Goal: Task Accomplishment & Management: Complete application form

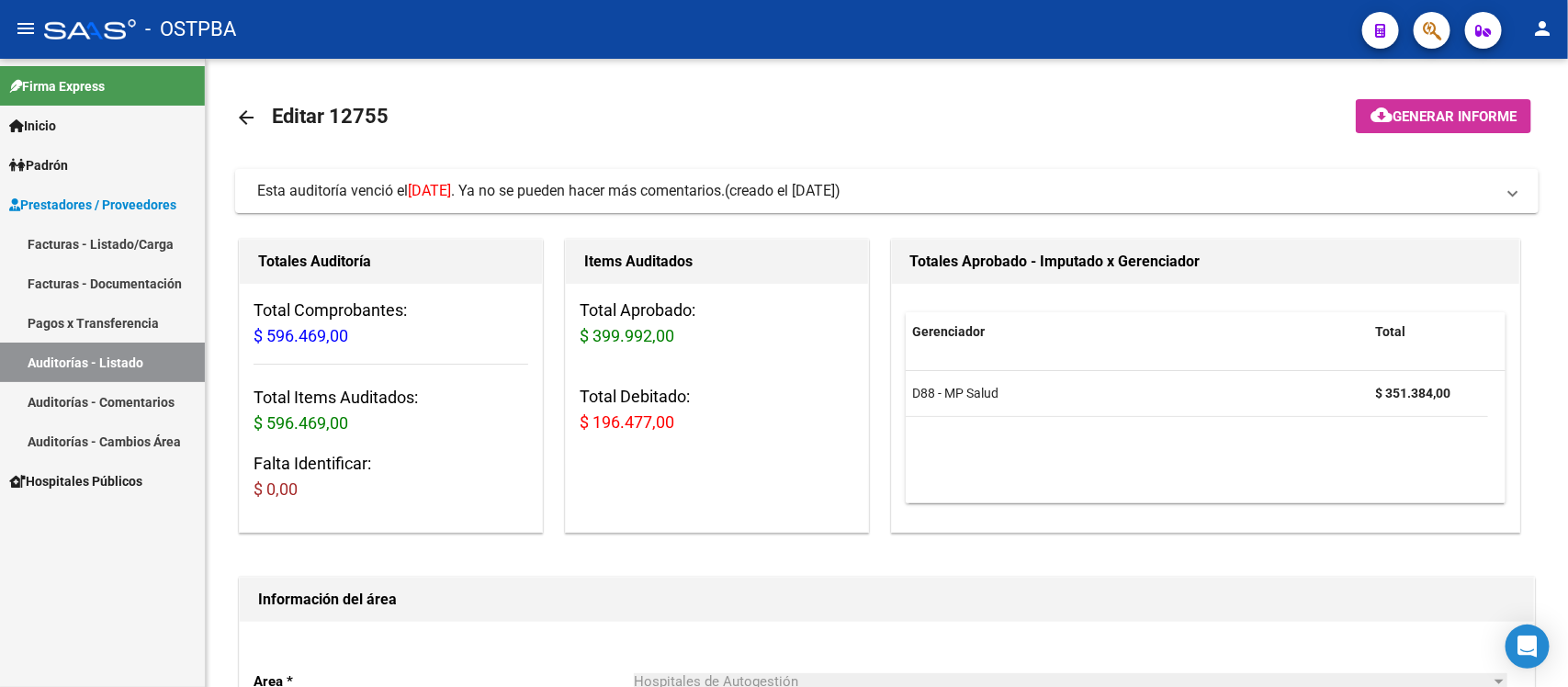
scroll to position [0, 48]
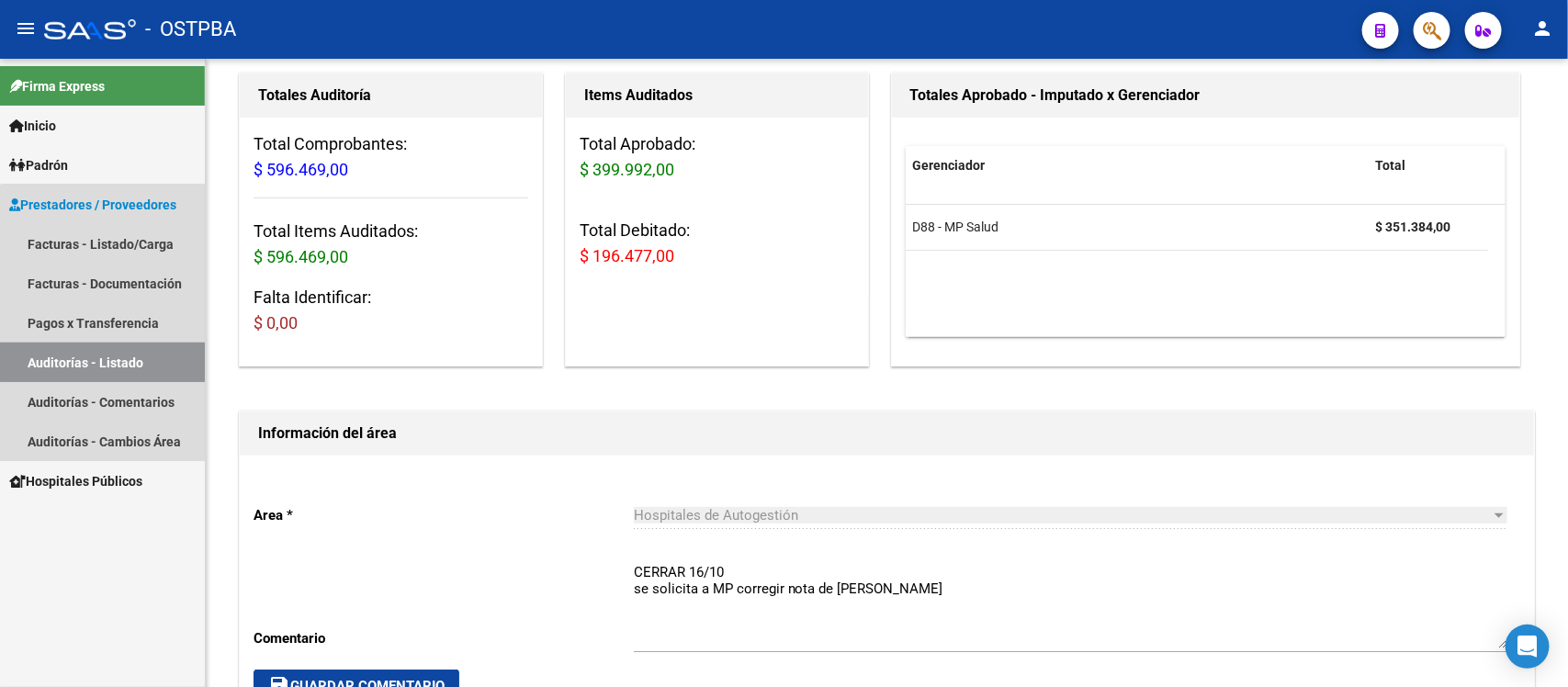
click at [113, 355] on link "Auditorías - Listado" at bounding box center [102, 362] width 204 height 39
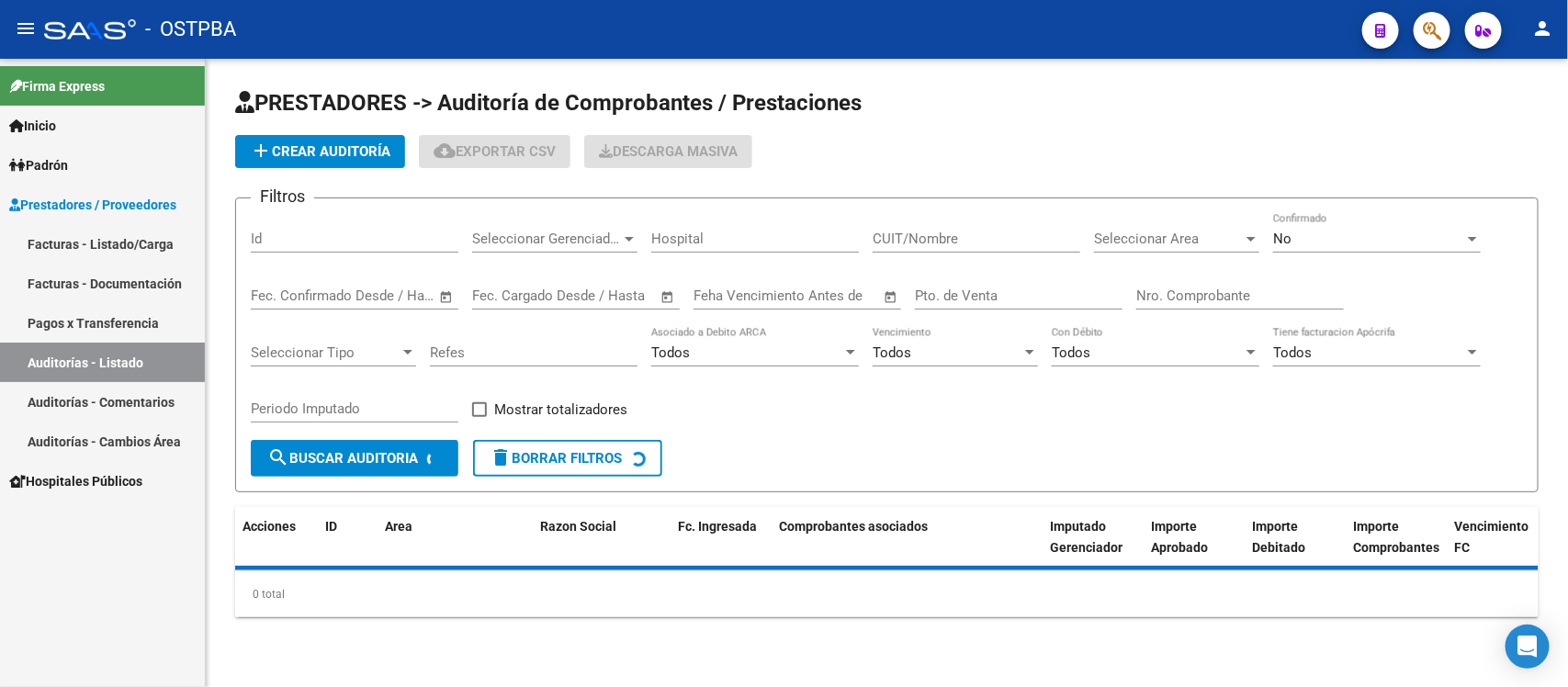
click at [1211, 300] on input "Nro. Comprobante" at bounding box center [1239, 296] width 207 height 17
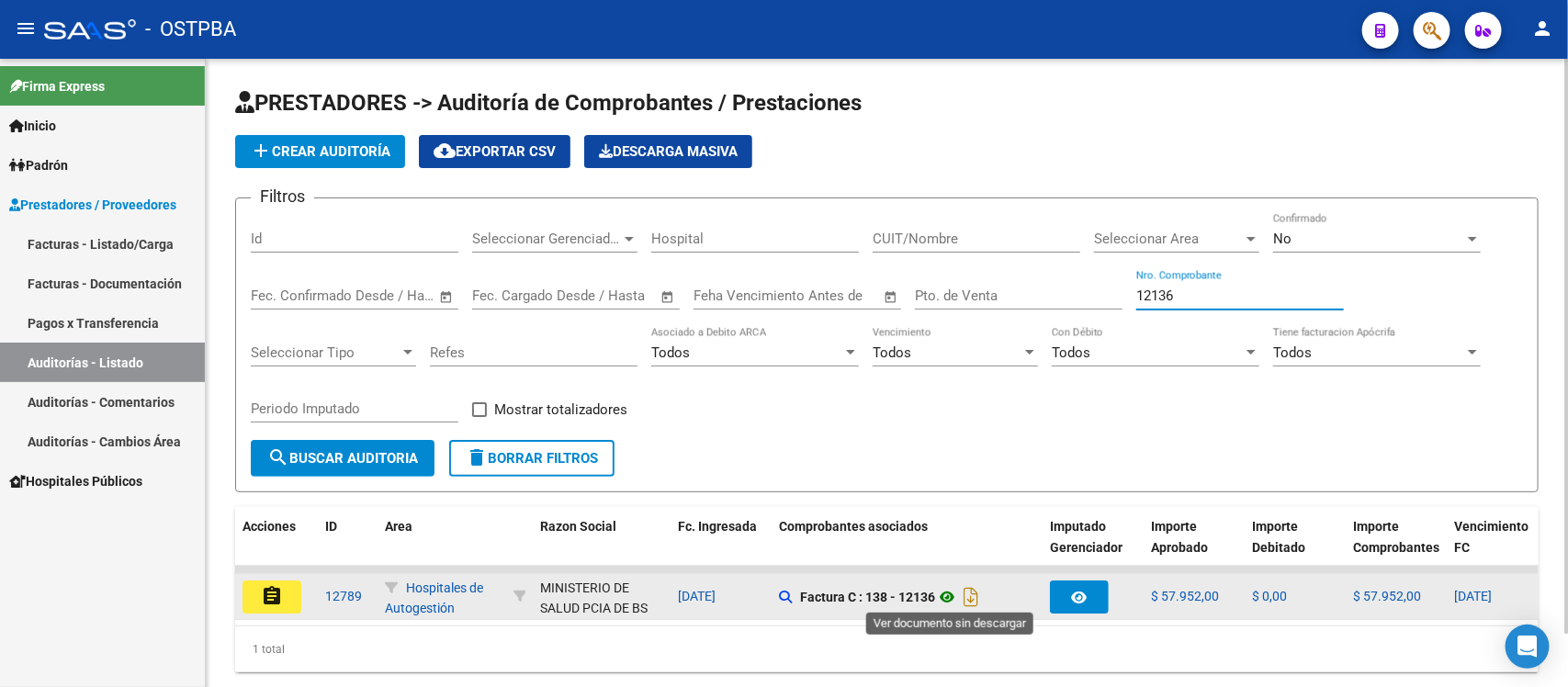
type input "12136"
click at [953, 590] on icon at bounding box center [946, 597] width 23 height 22
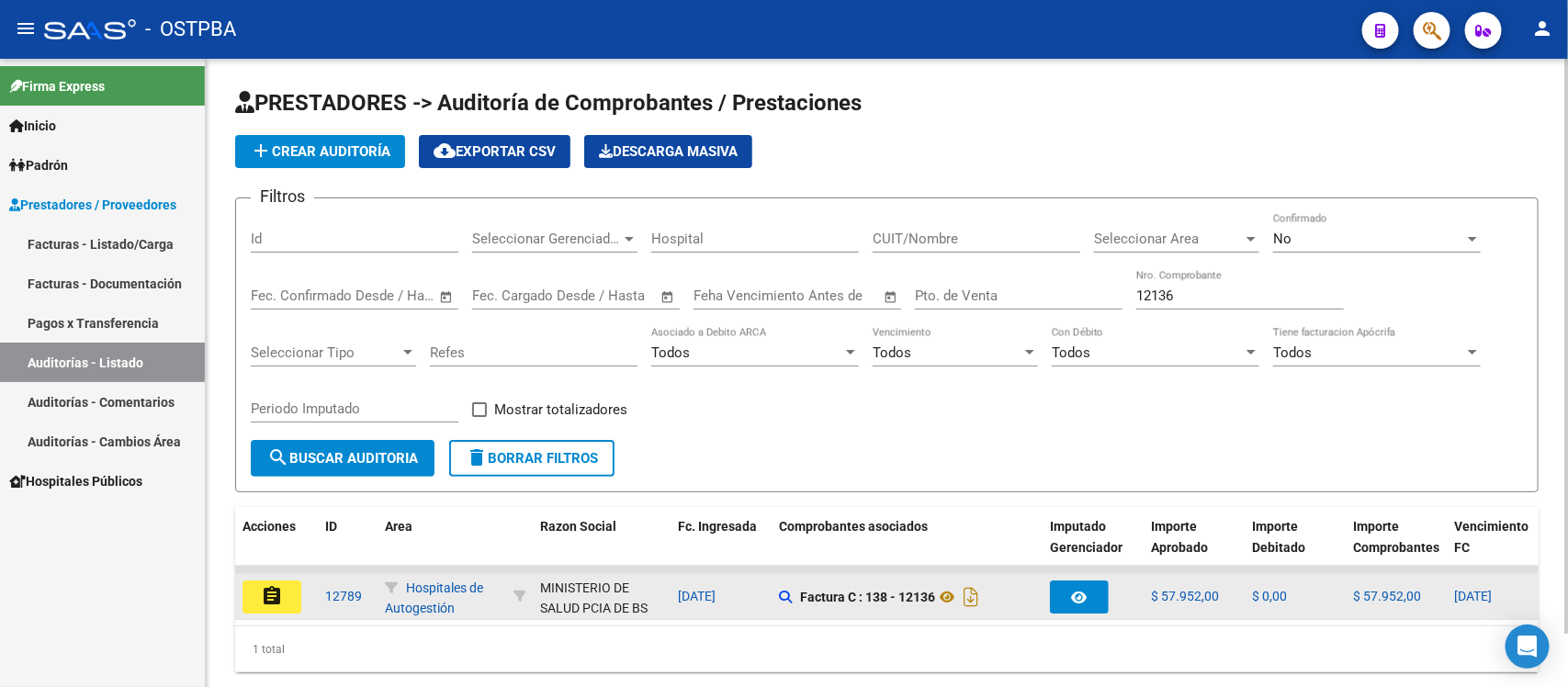
click at [250, 590] on button "assignment" at bounding box center [272, 596] width 59 height 33
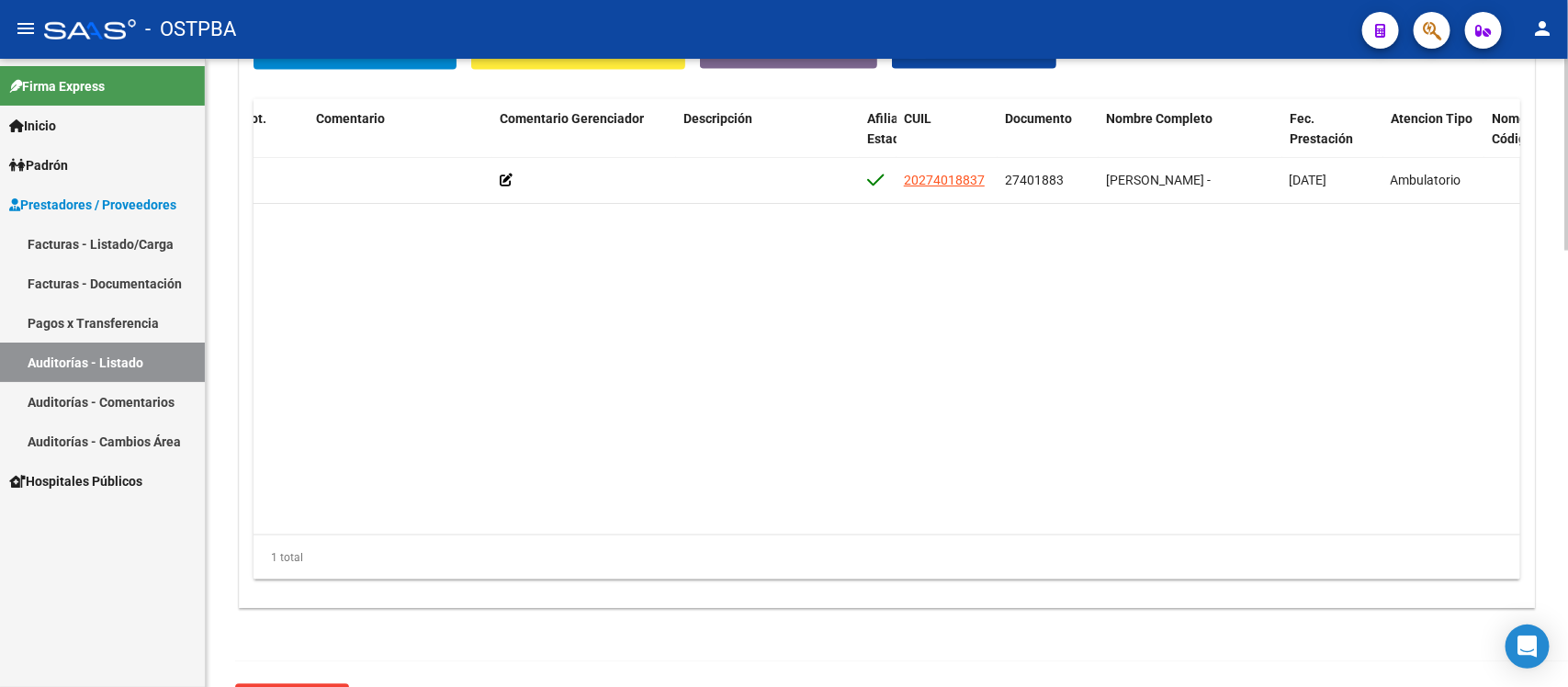
scroll to position [0, 607]
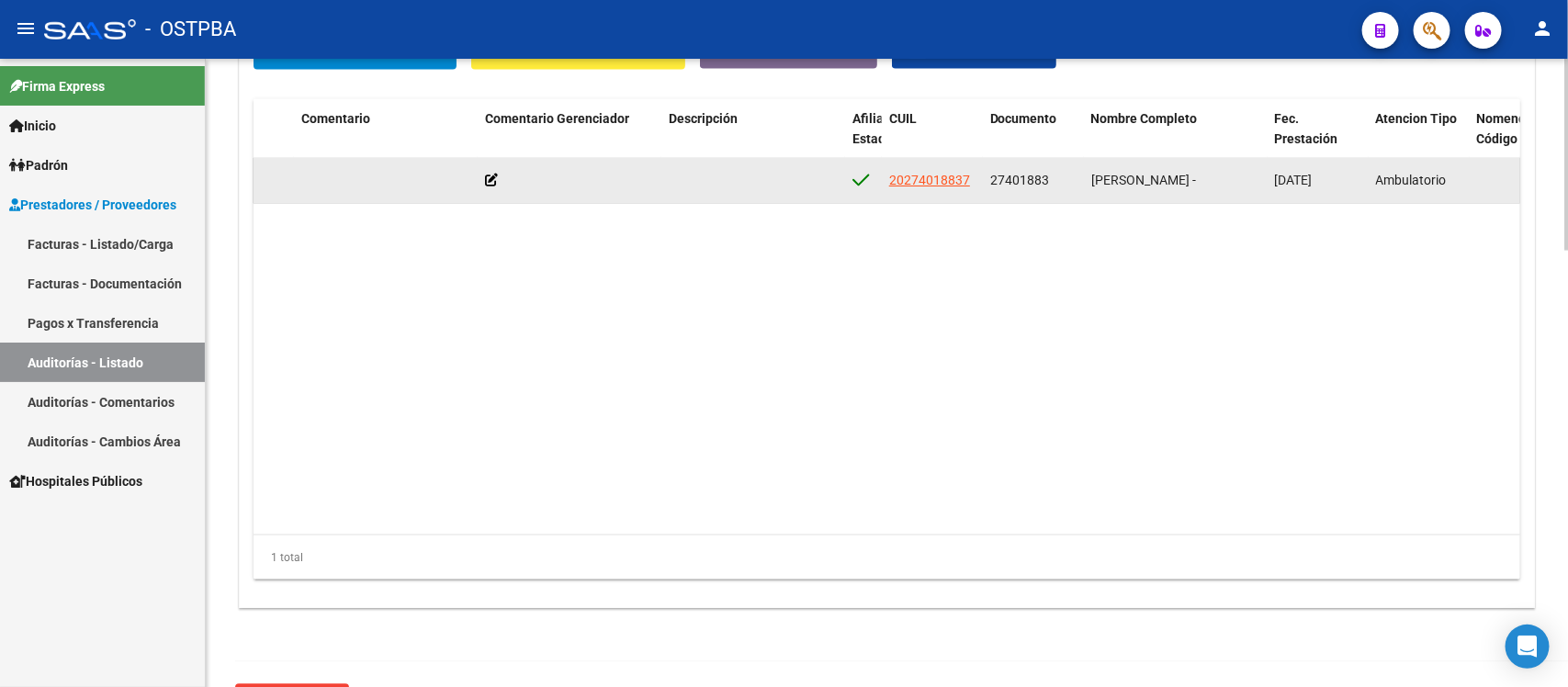
drag, startPoint x: 990, startPoint y: 182, endPoint x: 1048, endPoint y: 186, distance: 58.1
click at [1048, 186] on div "27401883" at bounding box center [1033, 180] width 86 height 22
copy span "27401883"
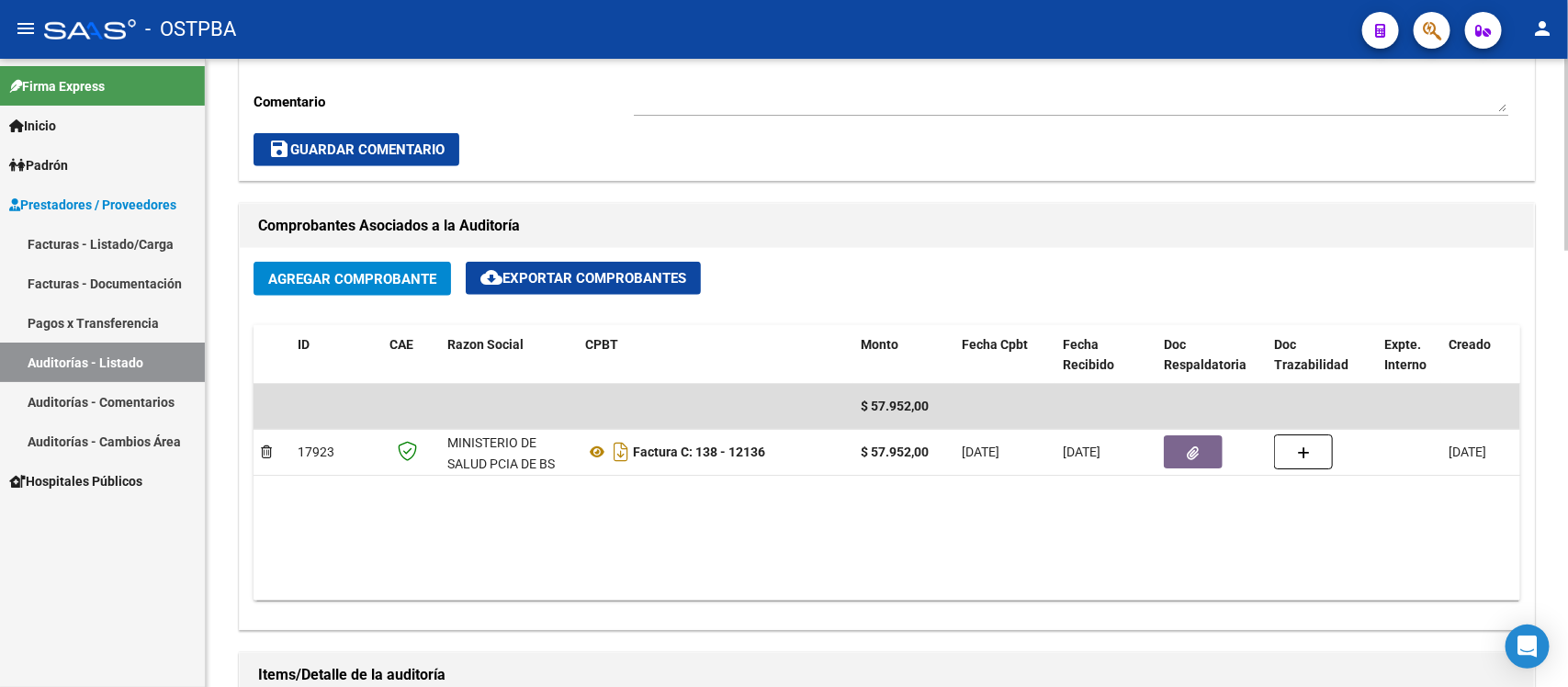
scroll to position [689, 0]
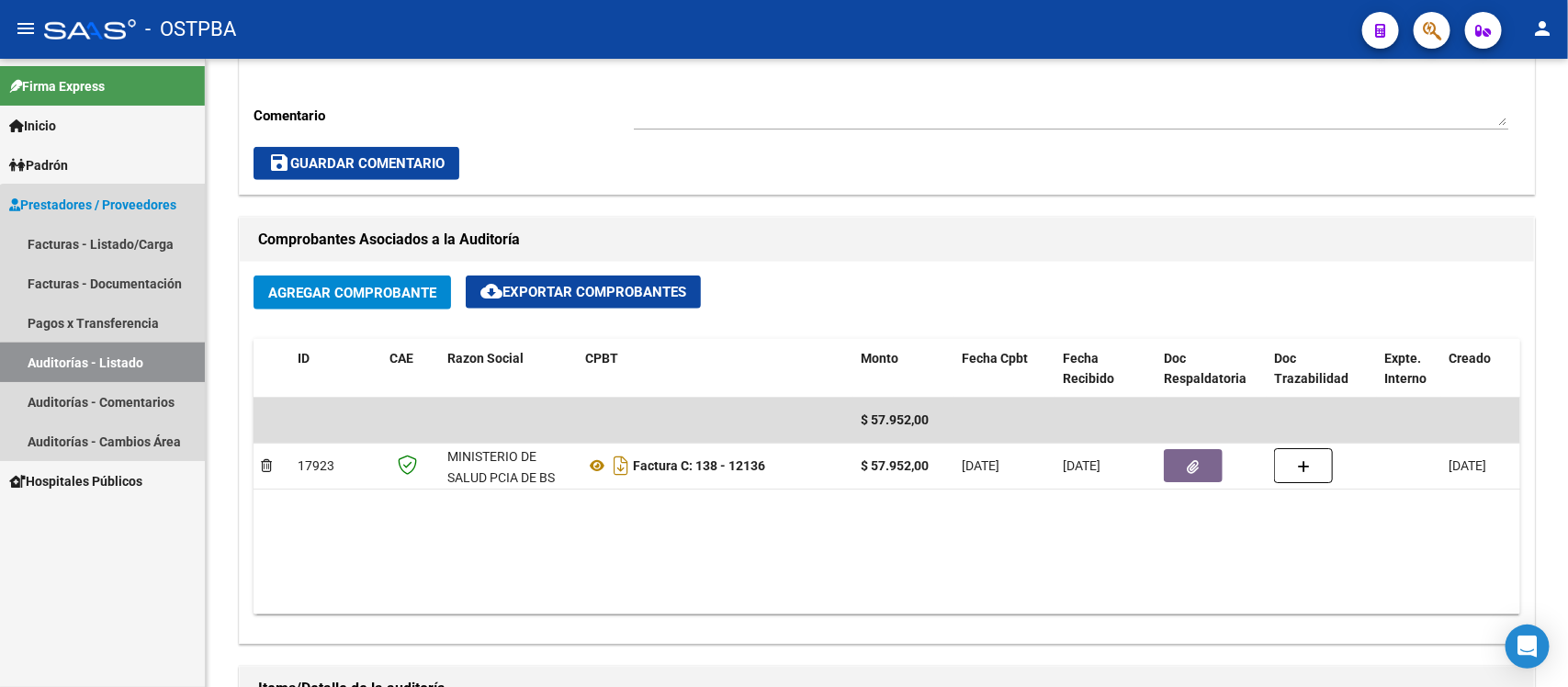
click at [107, 361] on link "Auditorías - Listado" at bounding box center [102, 362] width 204 height 39
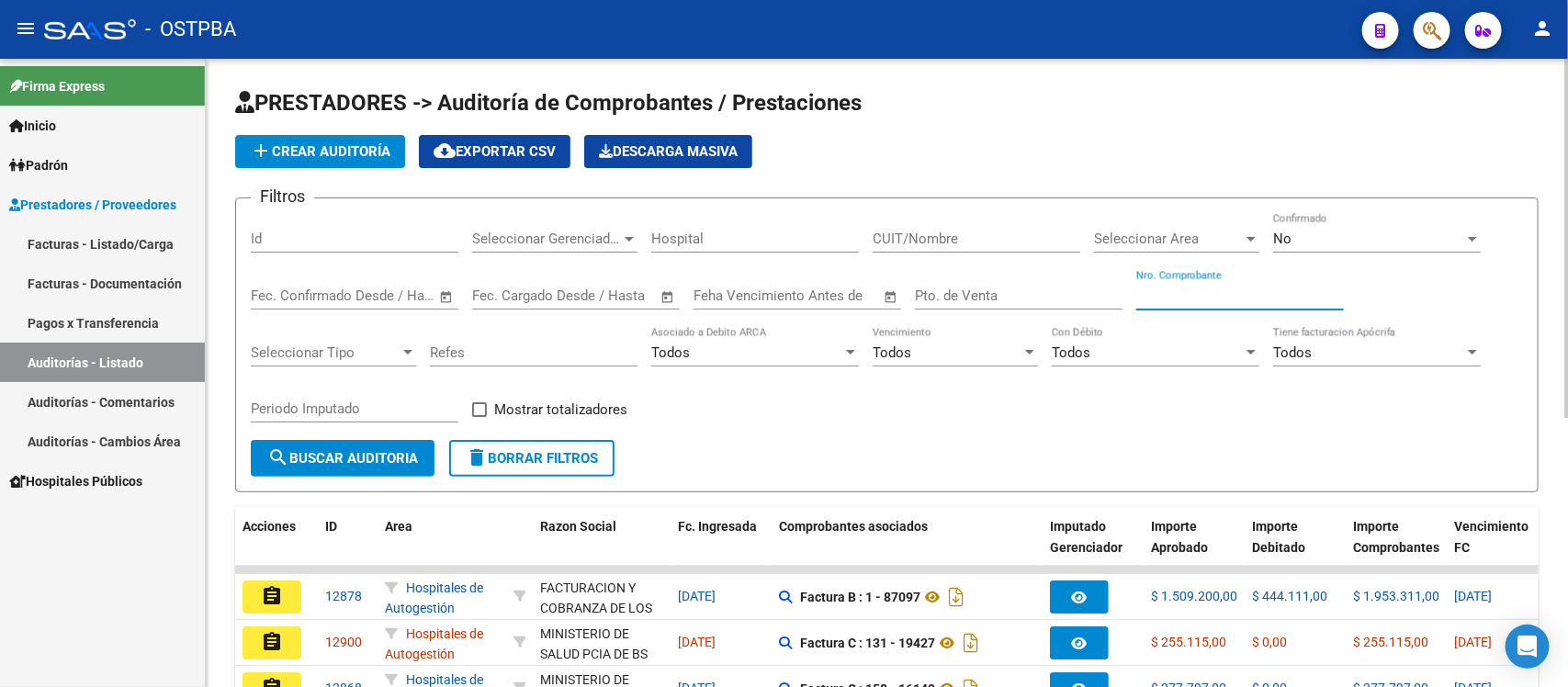
click at [1206, 290] on input "Nro. Comprobante" at bounding box center [1239, 296] width 207 height 17
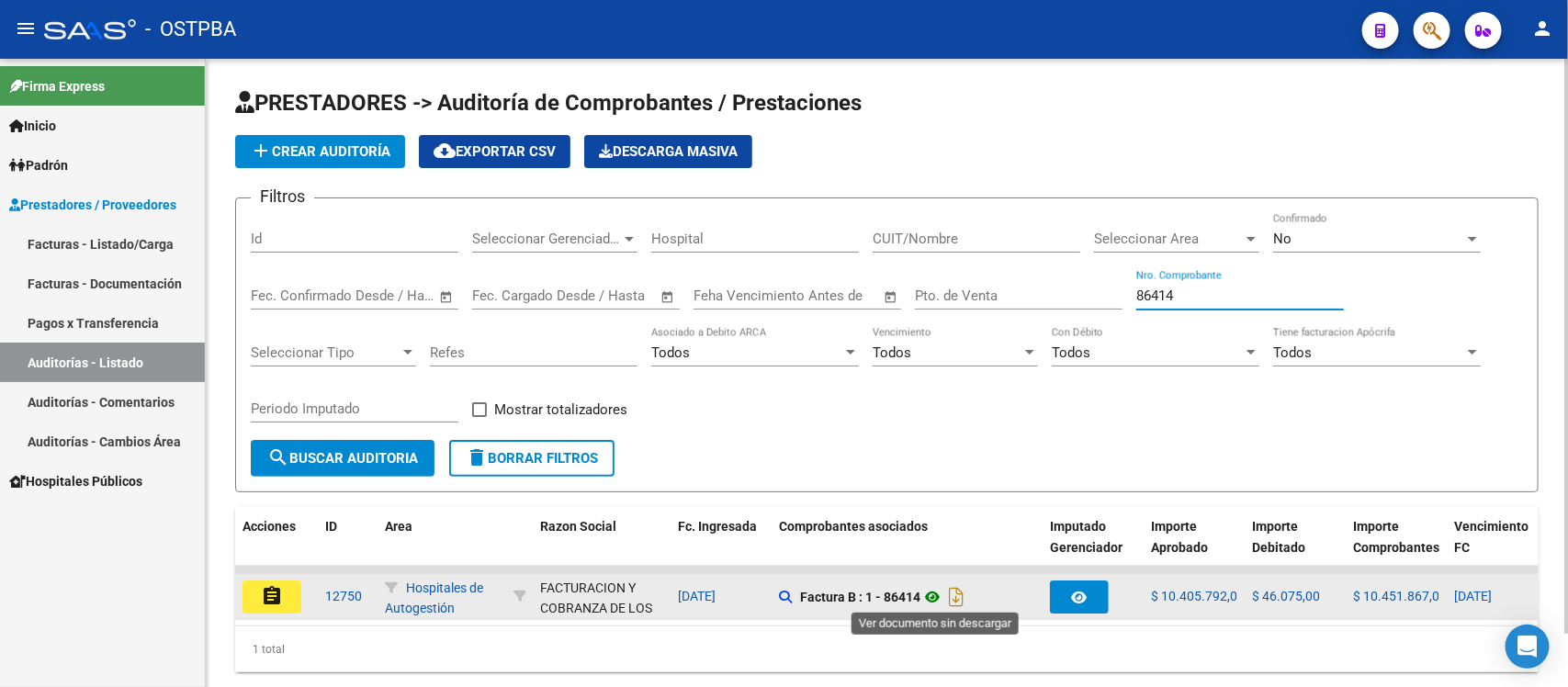
type input "86414"
click at [933, 593] on icon at bounding box center [931, 597] width 23 height 22
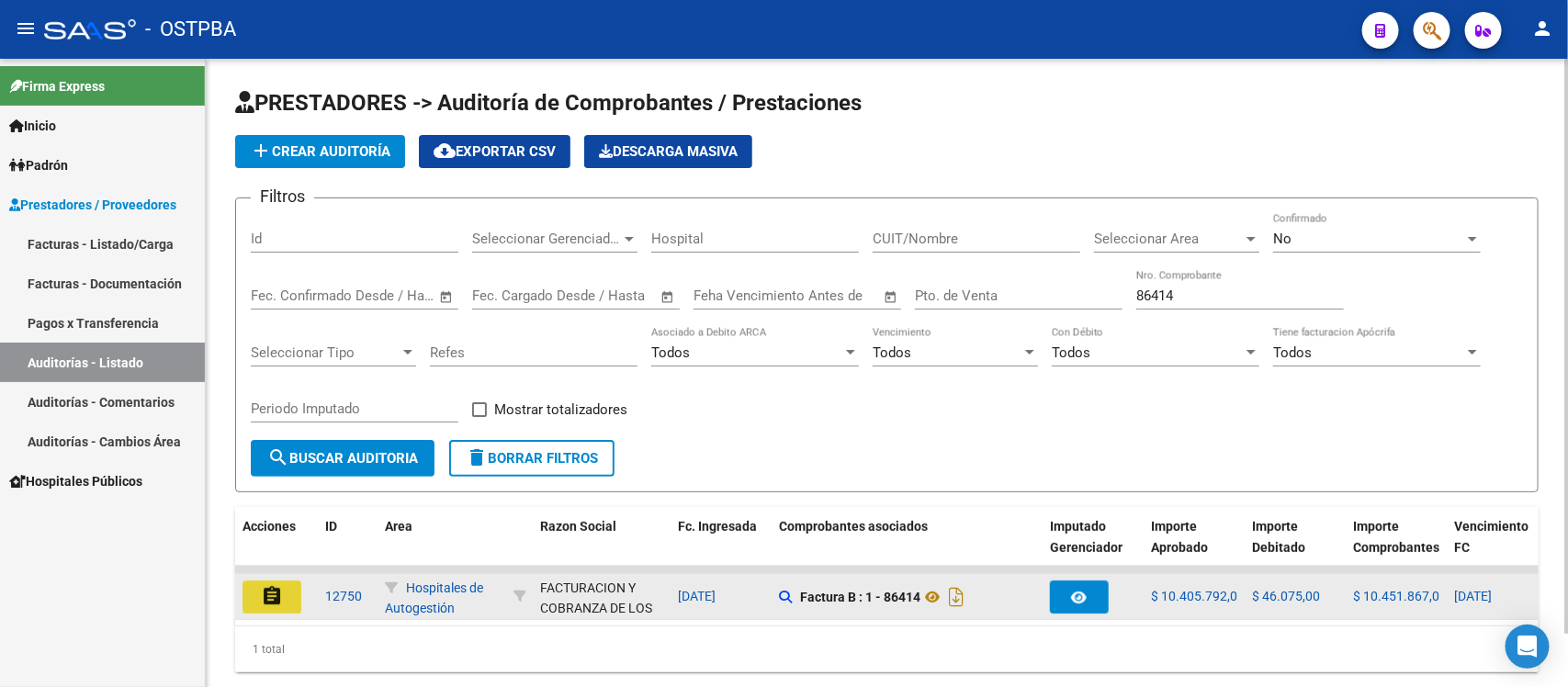
click at [248, 595] on button "assignment" at bounding box center [272, 596] width 59 height 33
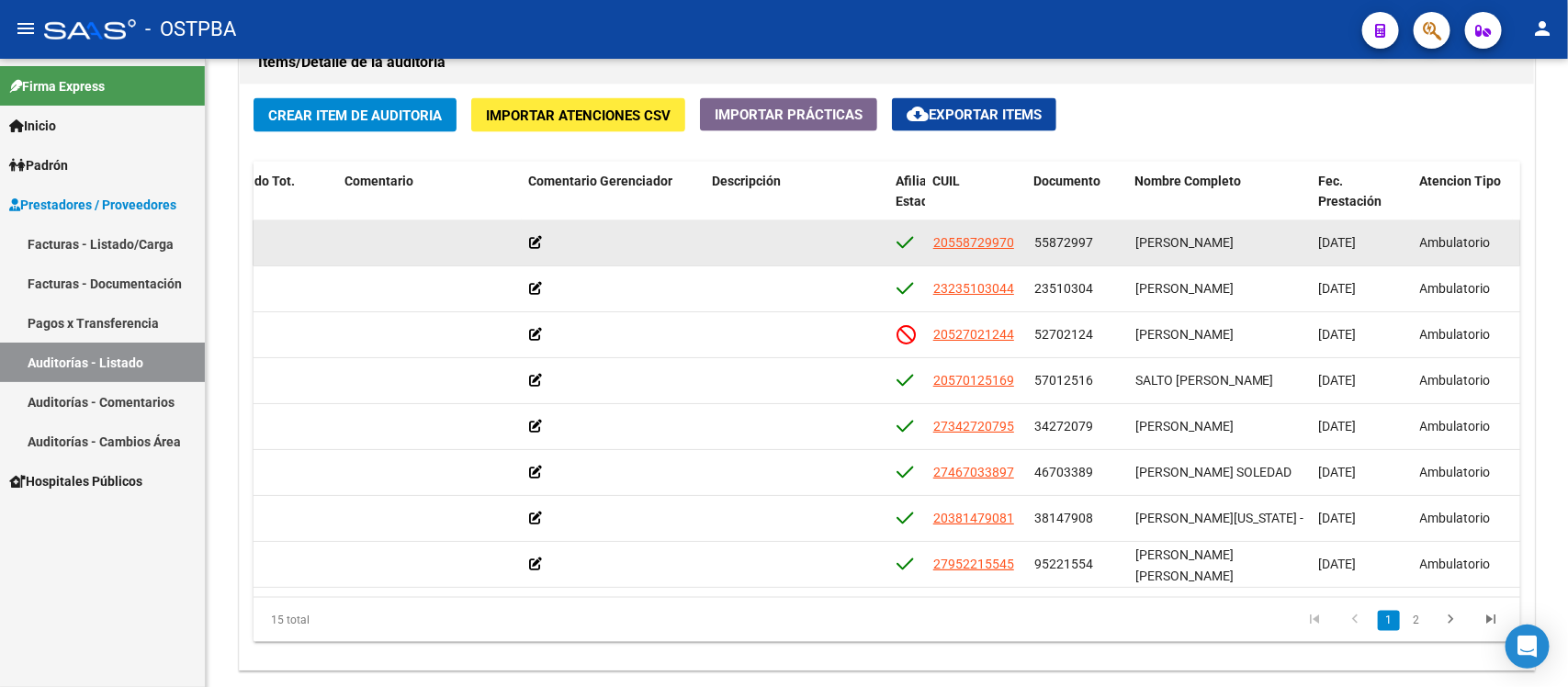
scroll to position [1262, 0]
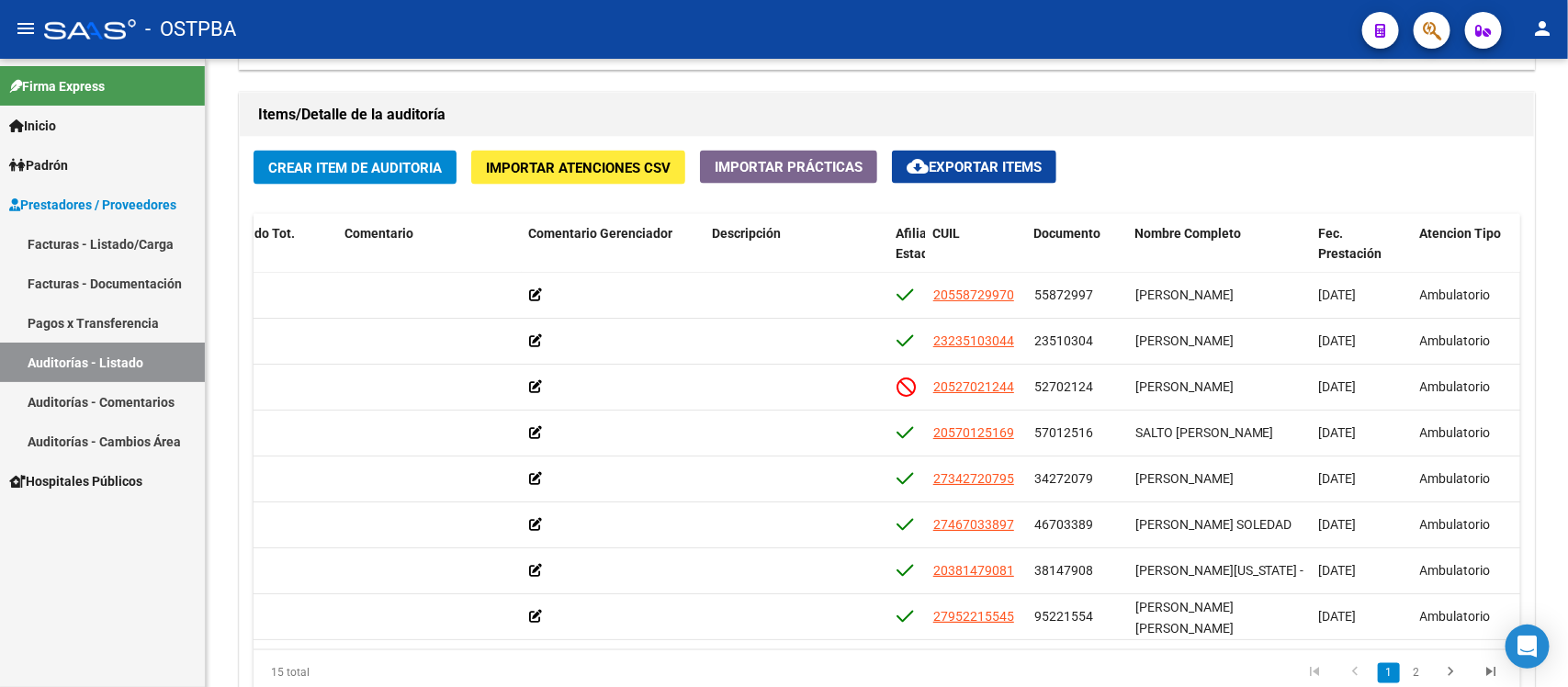
click at [946, 174] on button "cloud_download Exportar Items" at bounding box center [973, 167] width 164 height 33
click at [120, 359] on link "Auditorías - Listado" at bounding box center [102, 362] width 204 height 39
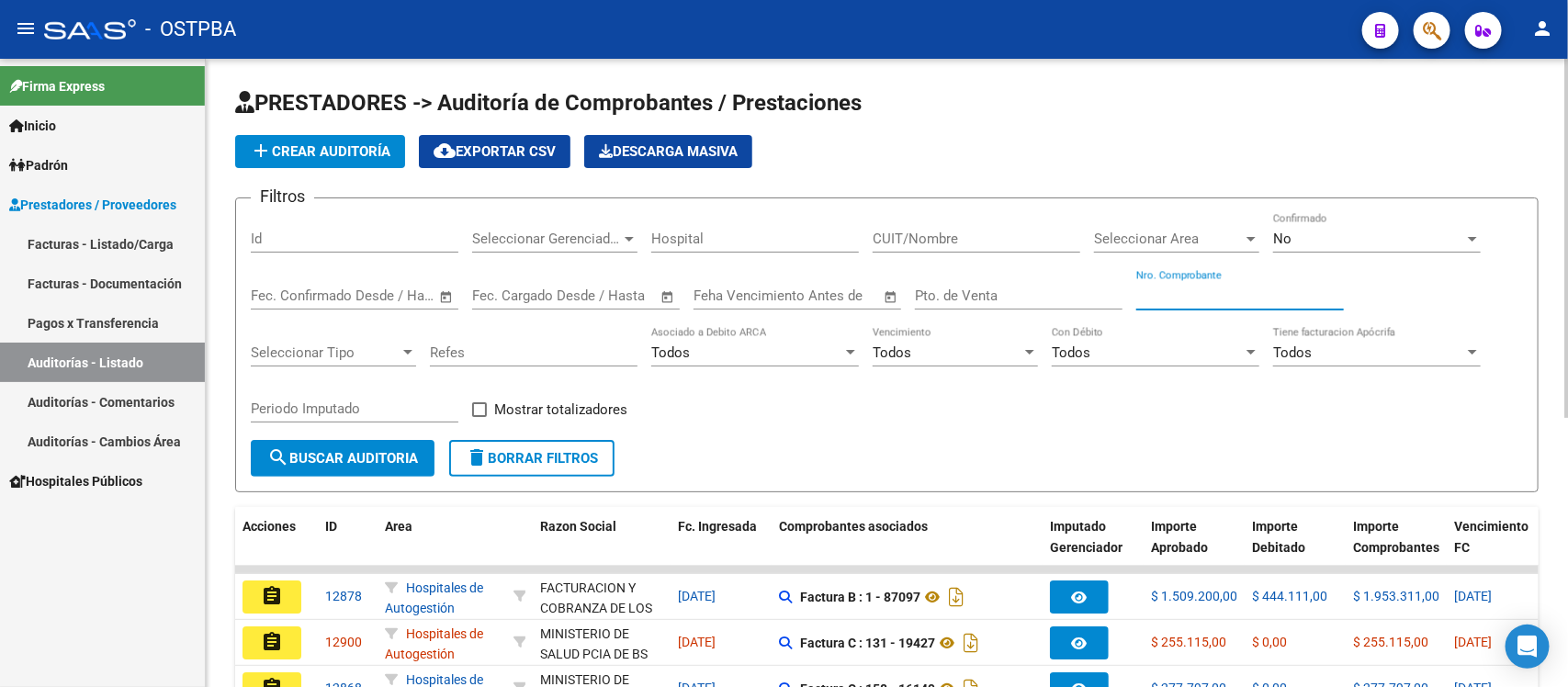
click at [1206, 294] on input "Nro. Comprobante" at bounding box center [1239, 296] width 207 height 17
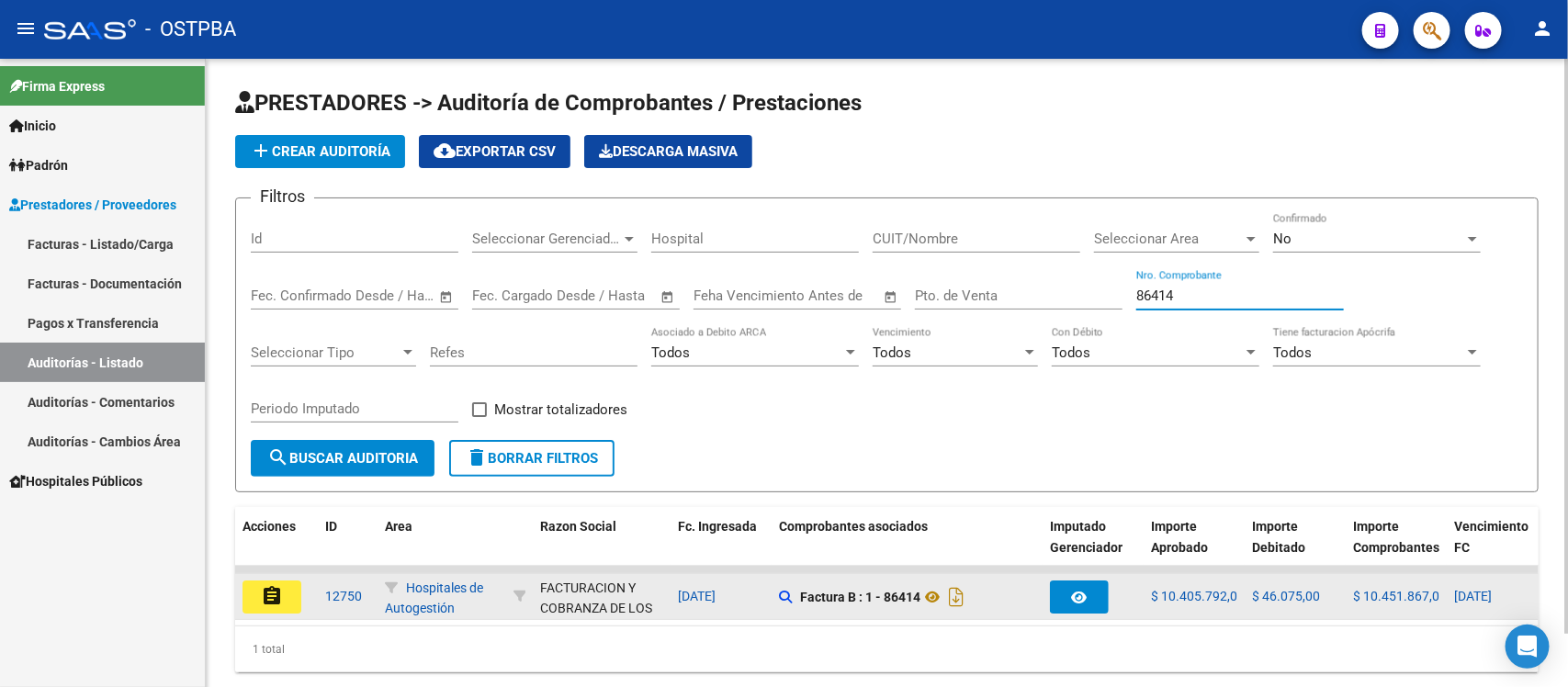
type input "86414"
click at [271, 601] on mat-icon "assignment" at bounding box center [272, 596] width 23 height 22
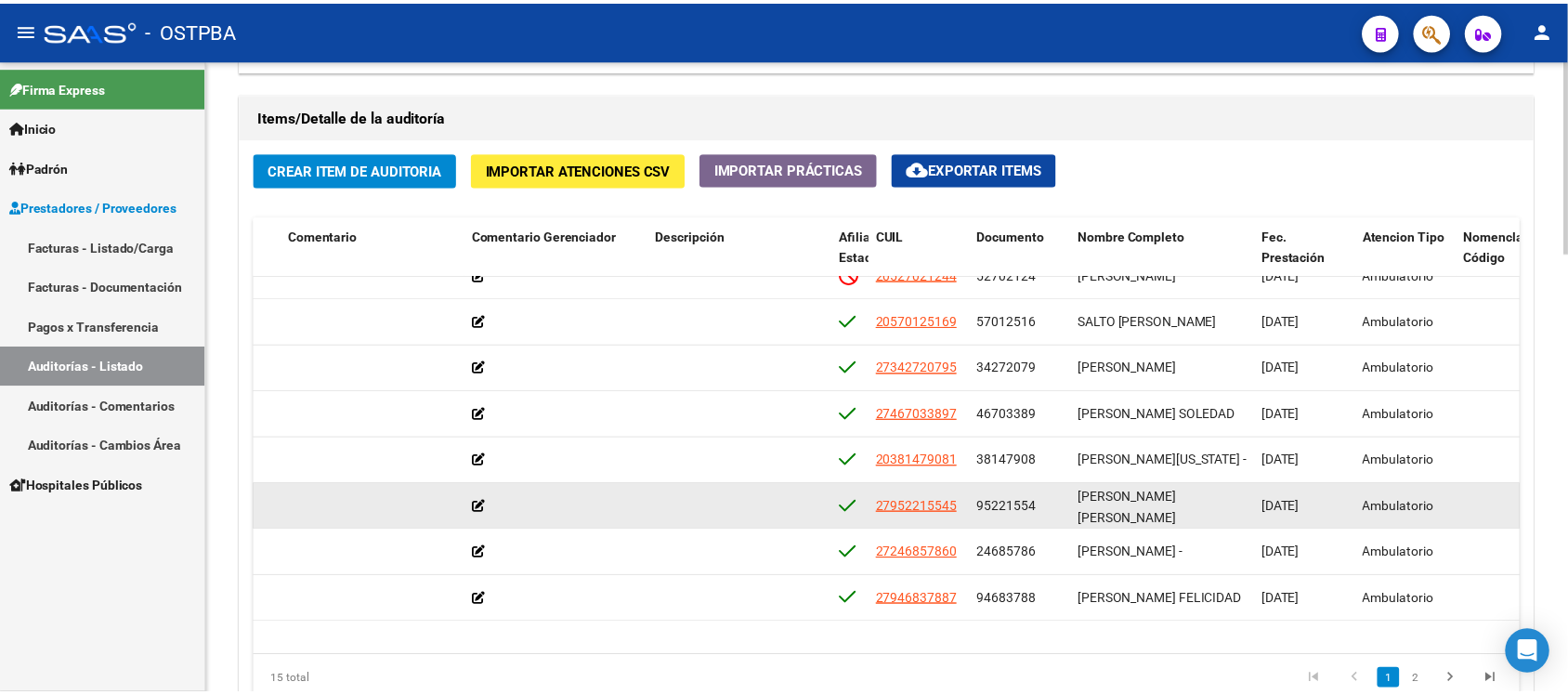
scroll to position [0, 627]
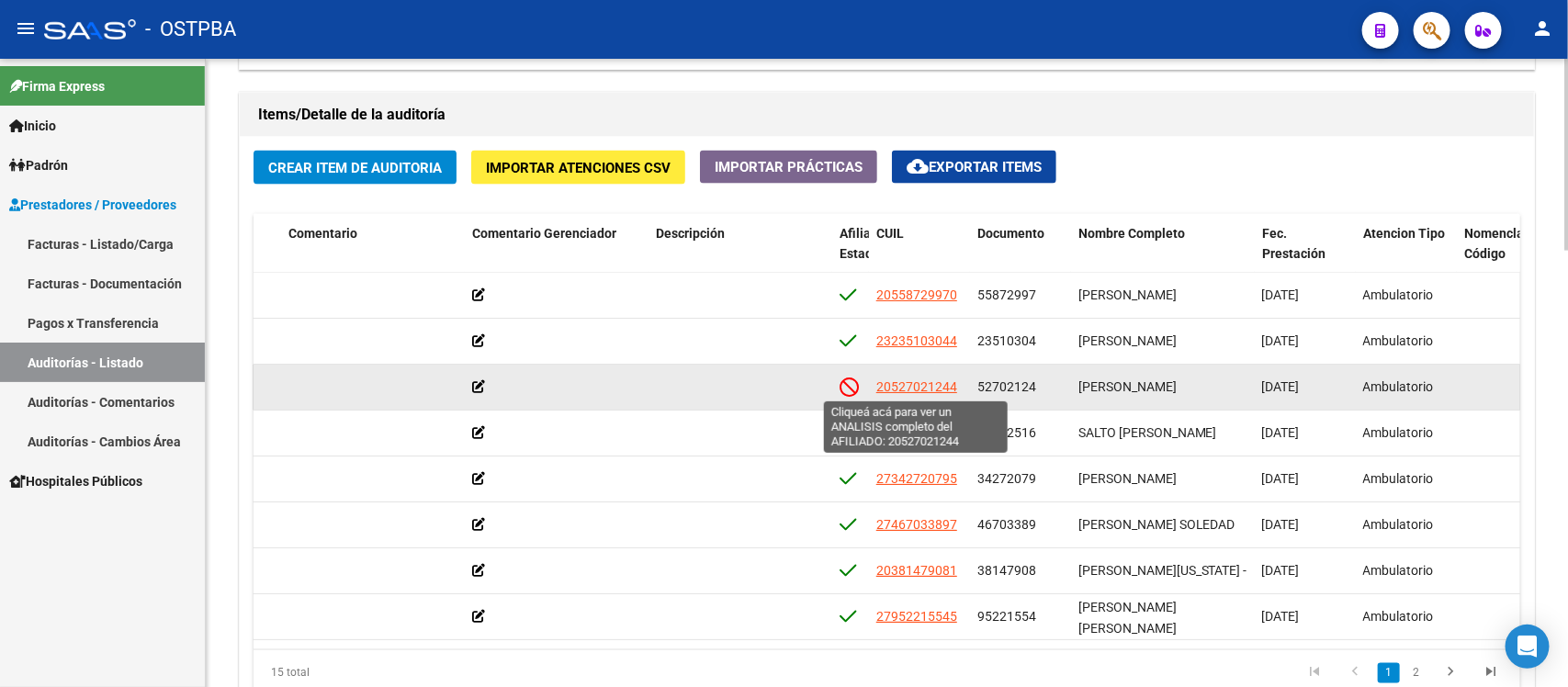
click at [921, 381] on span "20527021244" at bounding box center [916, 386] width 81 height 15
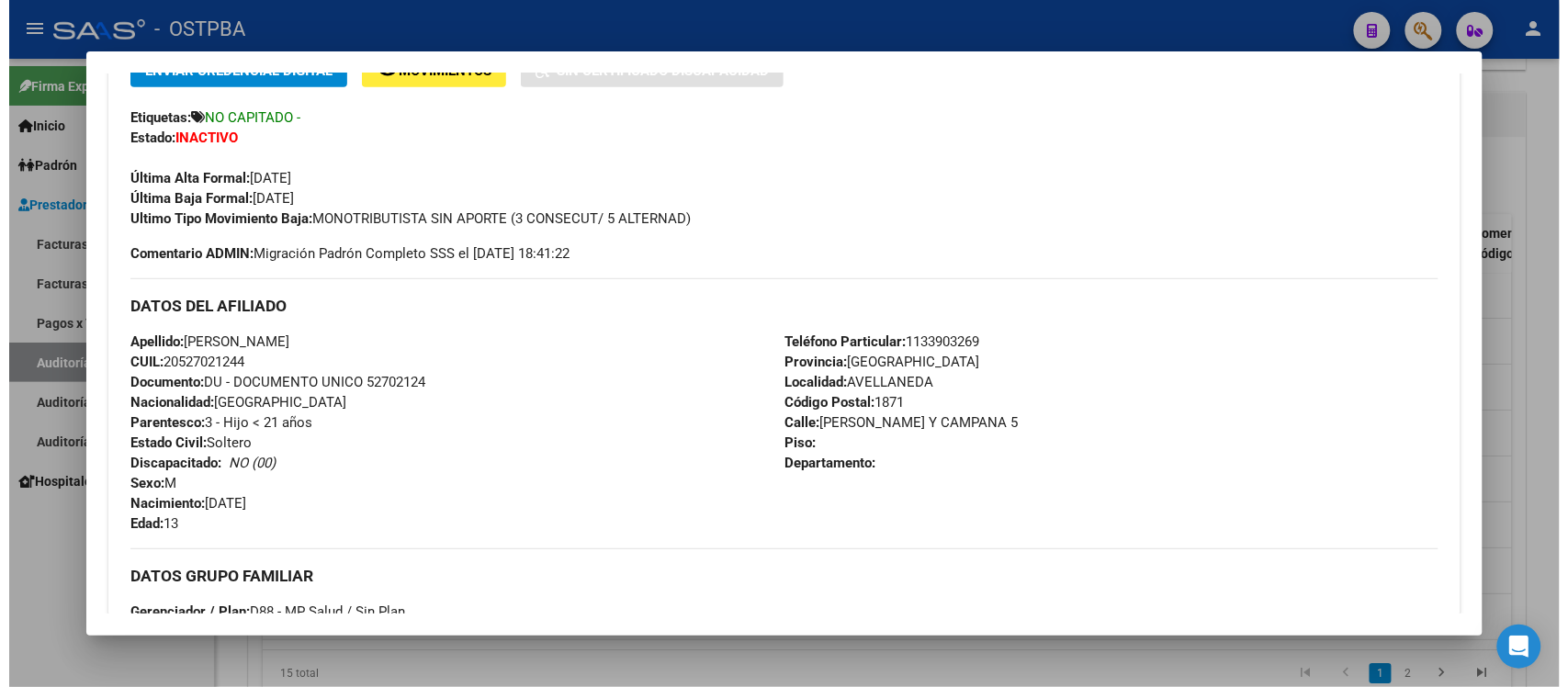
scroll to position [459, 0]
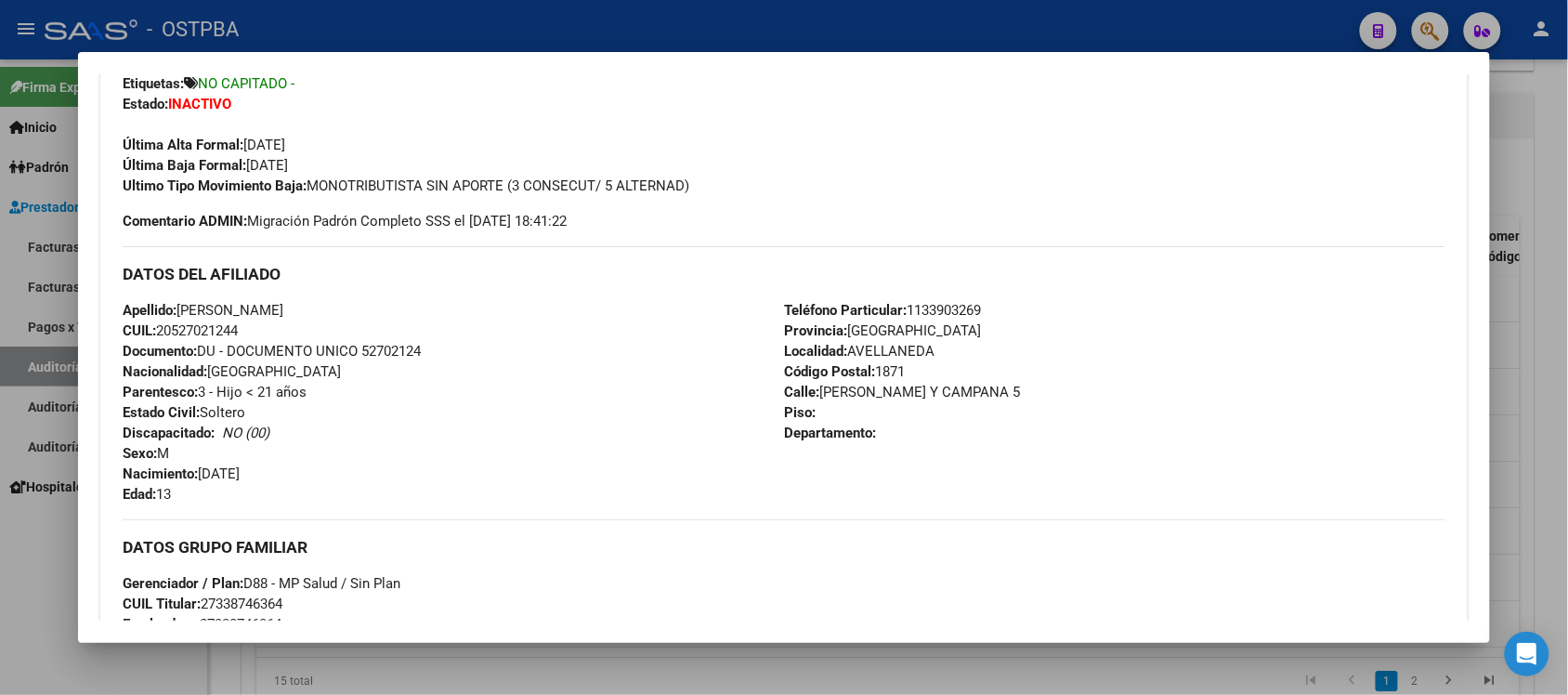
click at [1542, 205] on div at bounding box center [784, 347] width 1568 height 695
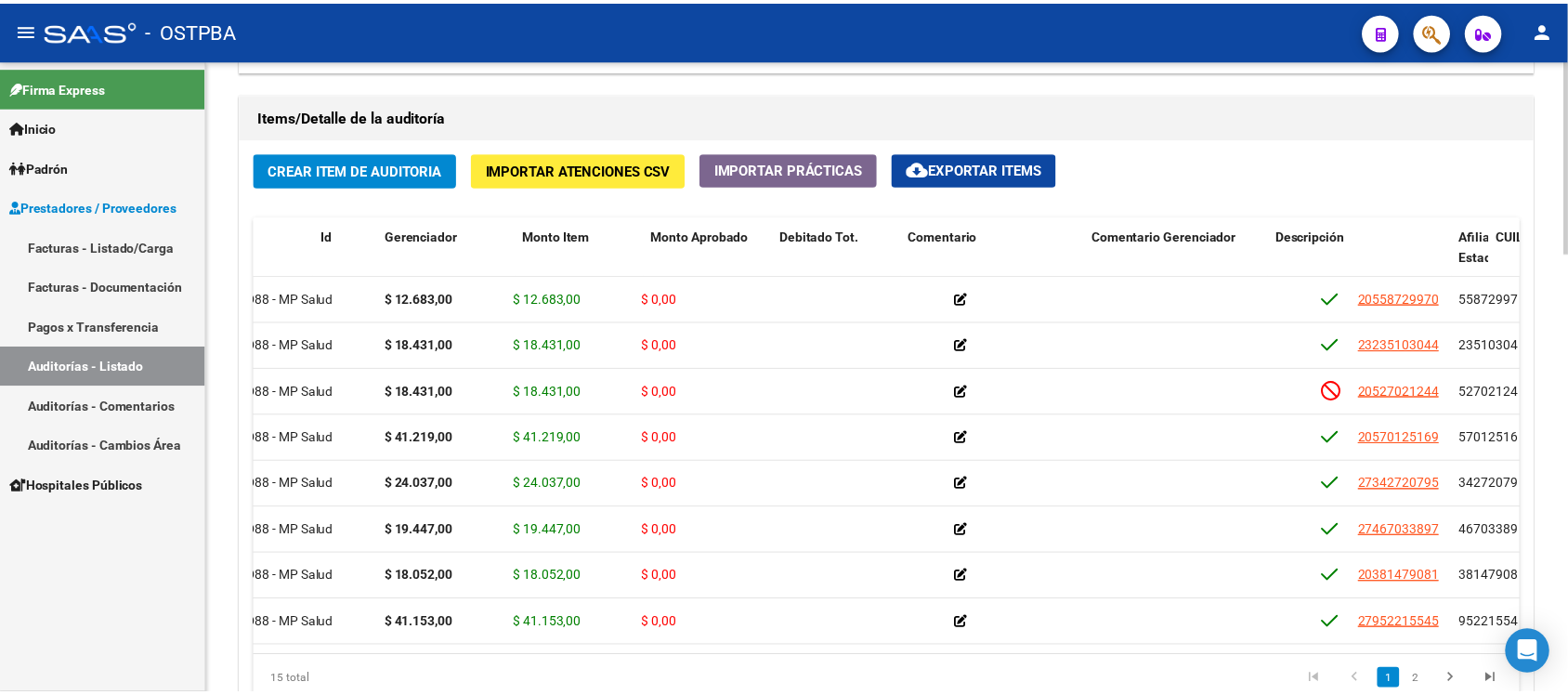
scroll to position [0, 0]
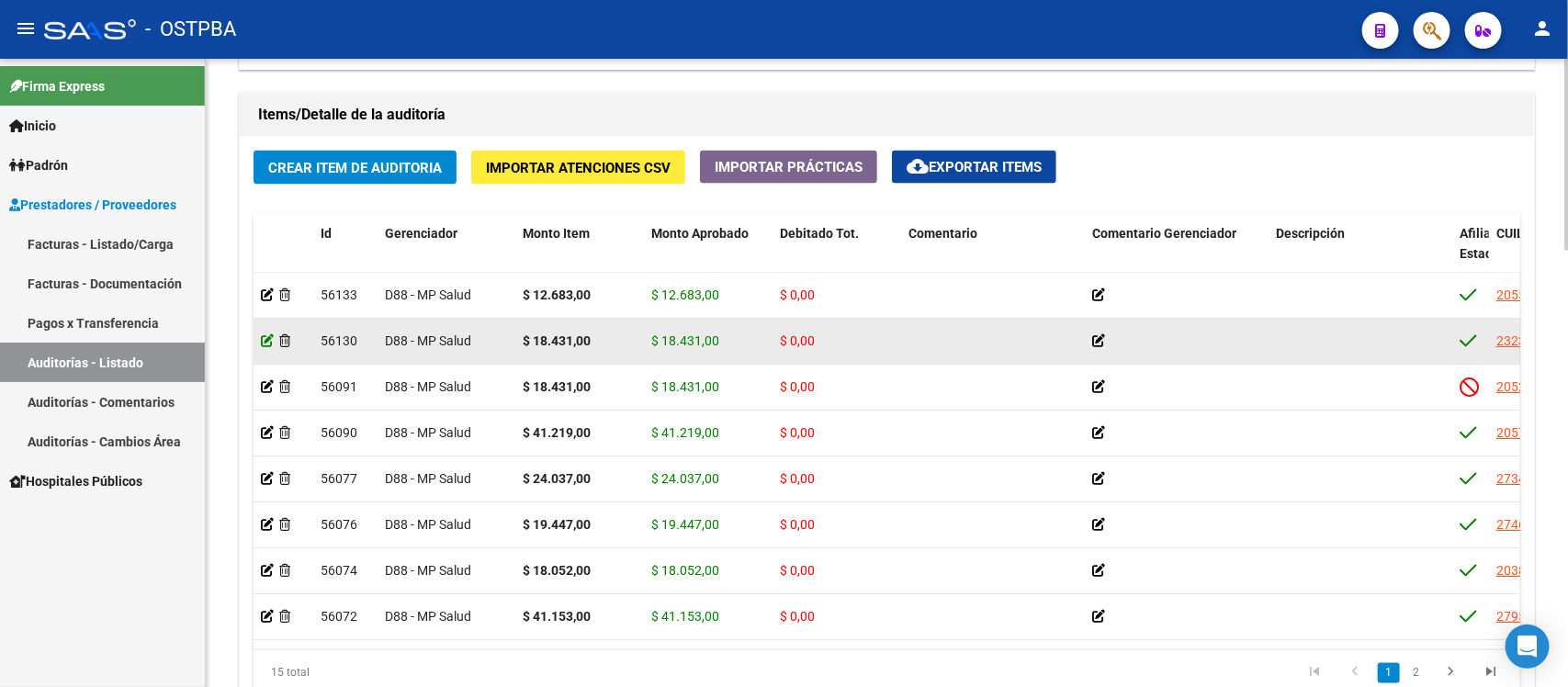
click at [263, 340] on icon at bounding box center [267, 340] width 13 height 13
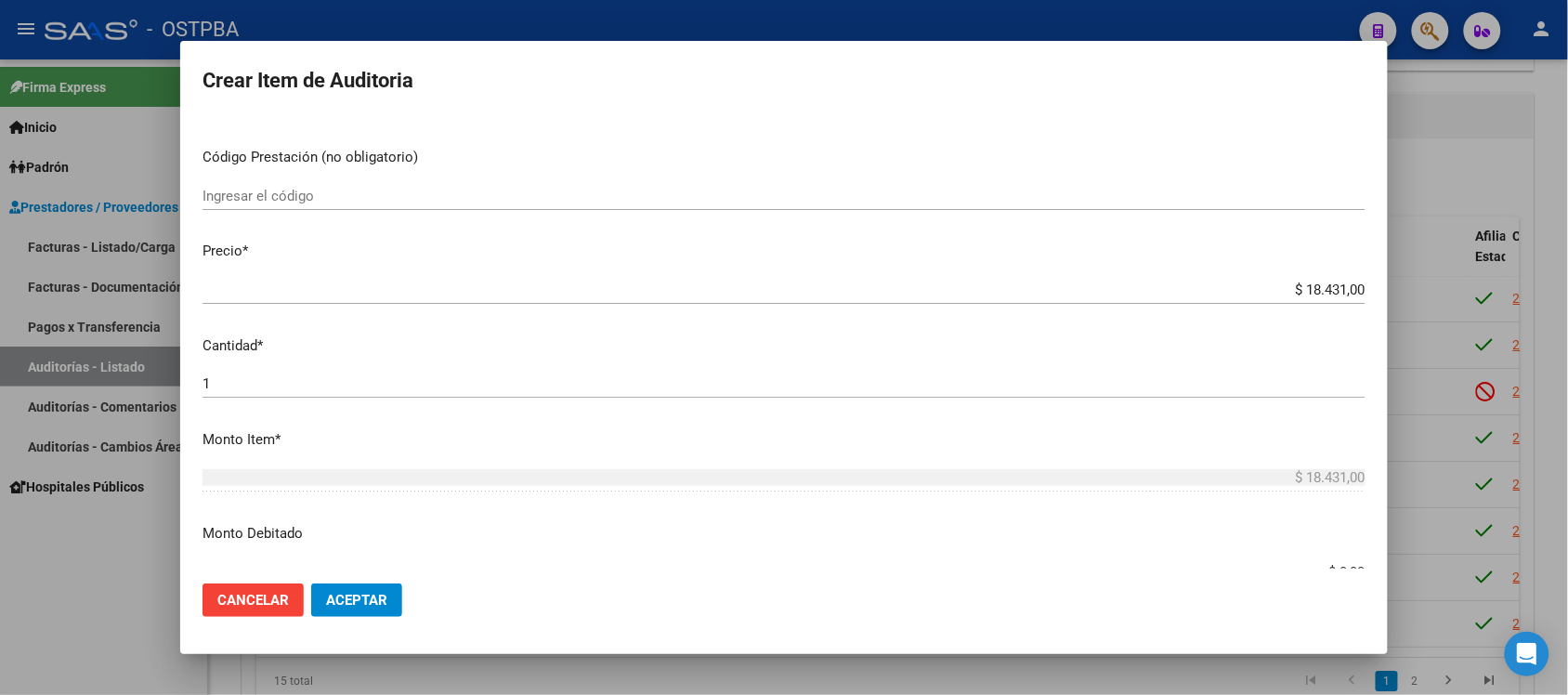
scroll to position [348, 0]
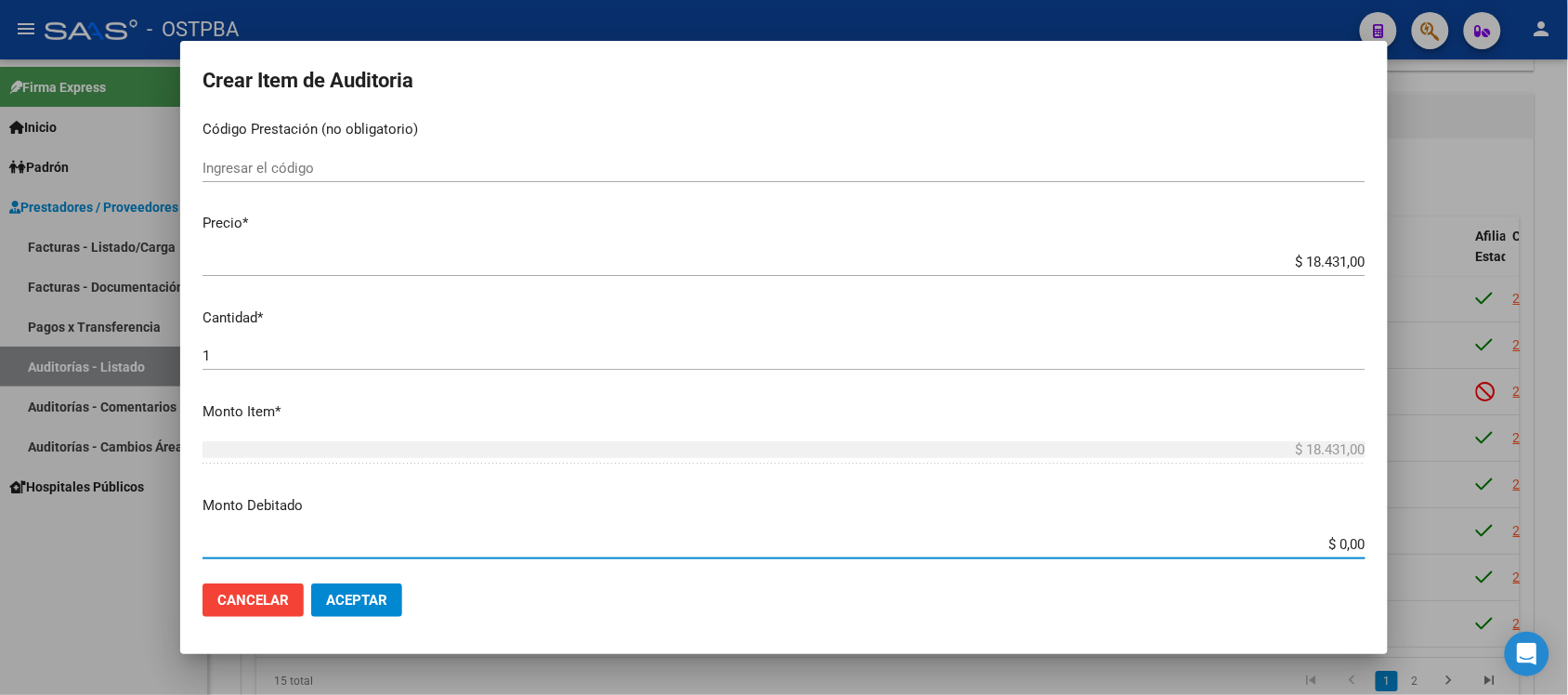
click at [1326, 537] on input "$ 0,00" at bounding box center [784, 544] width 1163 height 17
type input "$ 18.431,00"
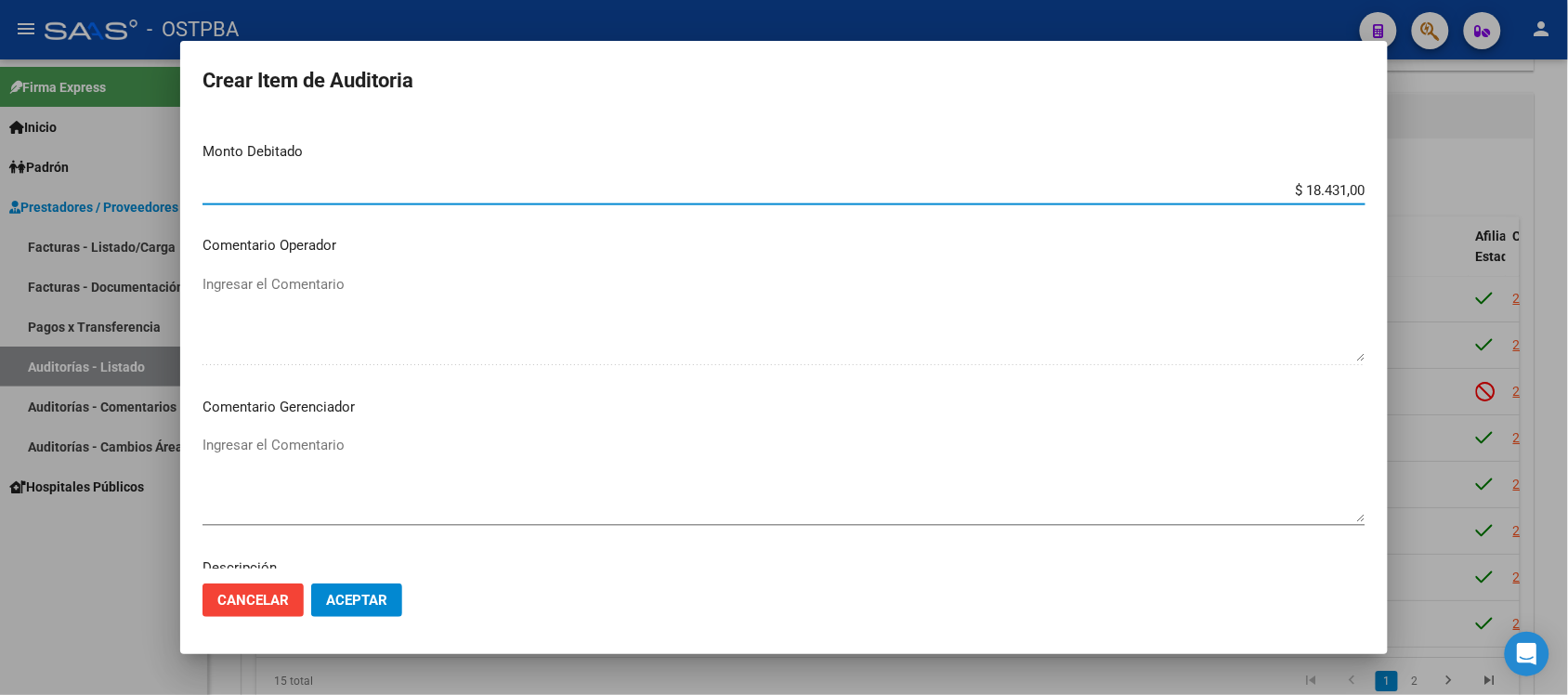
scroll to position [813, 0]
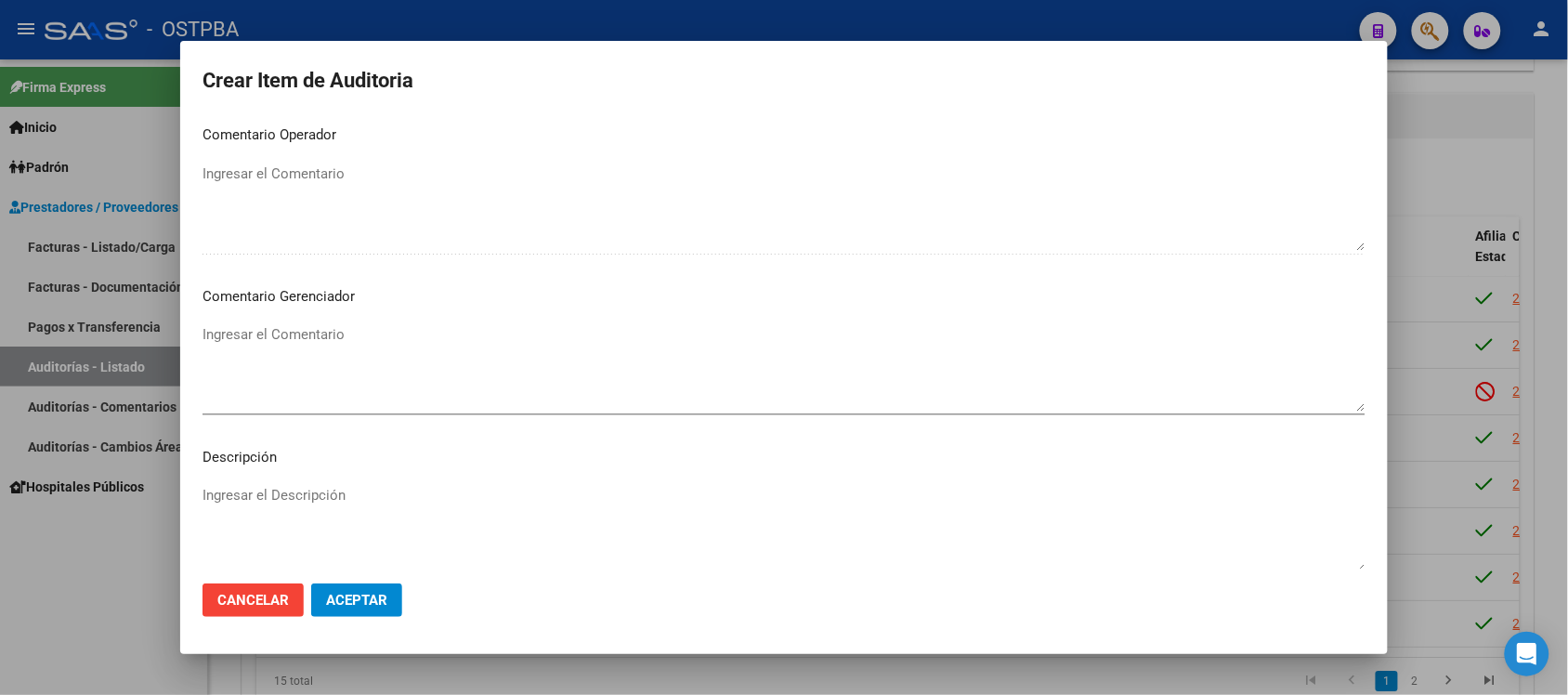
click at [286, 338] on textarea "Ingresar el Comentario" at bounding box center [784, 368] width 1163 height 87
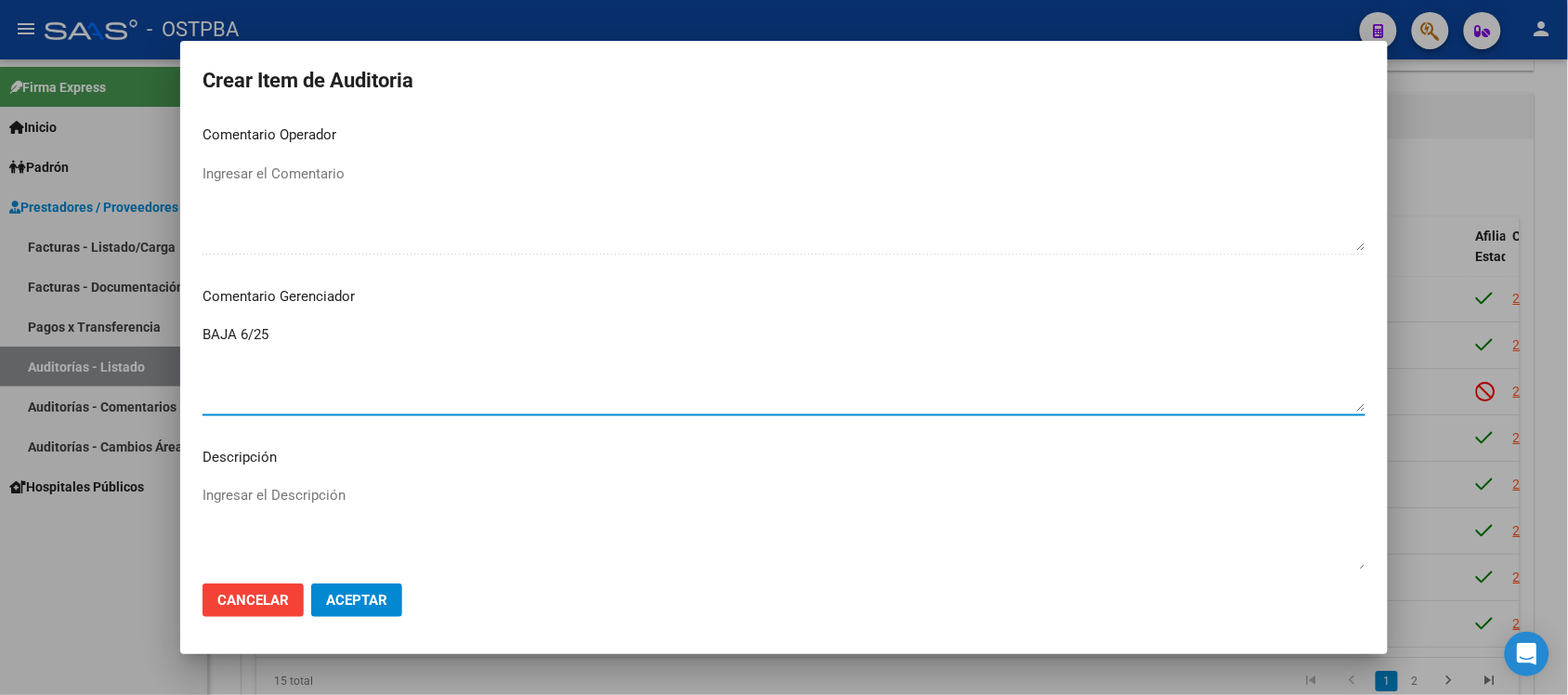
type textarea "BAJA 6/25"
click at [343, 604] on span "Aceptar" at bounding box center [357, 600] width 62 height 17
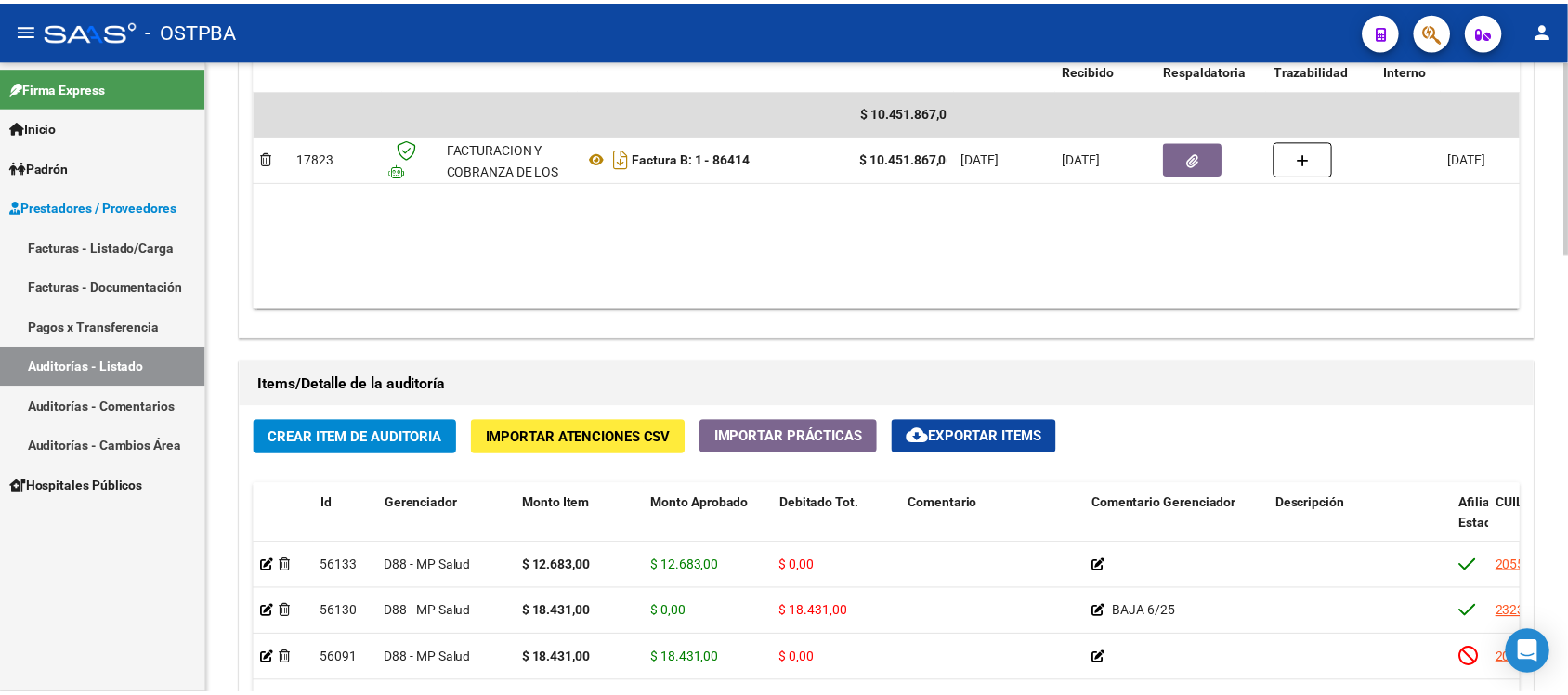
scroll to position [1161, 0]
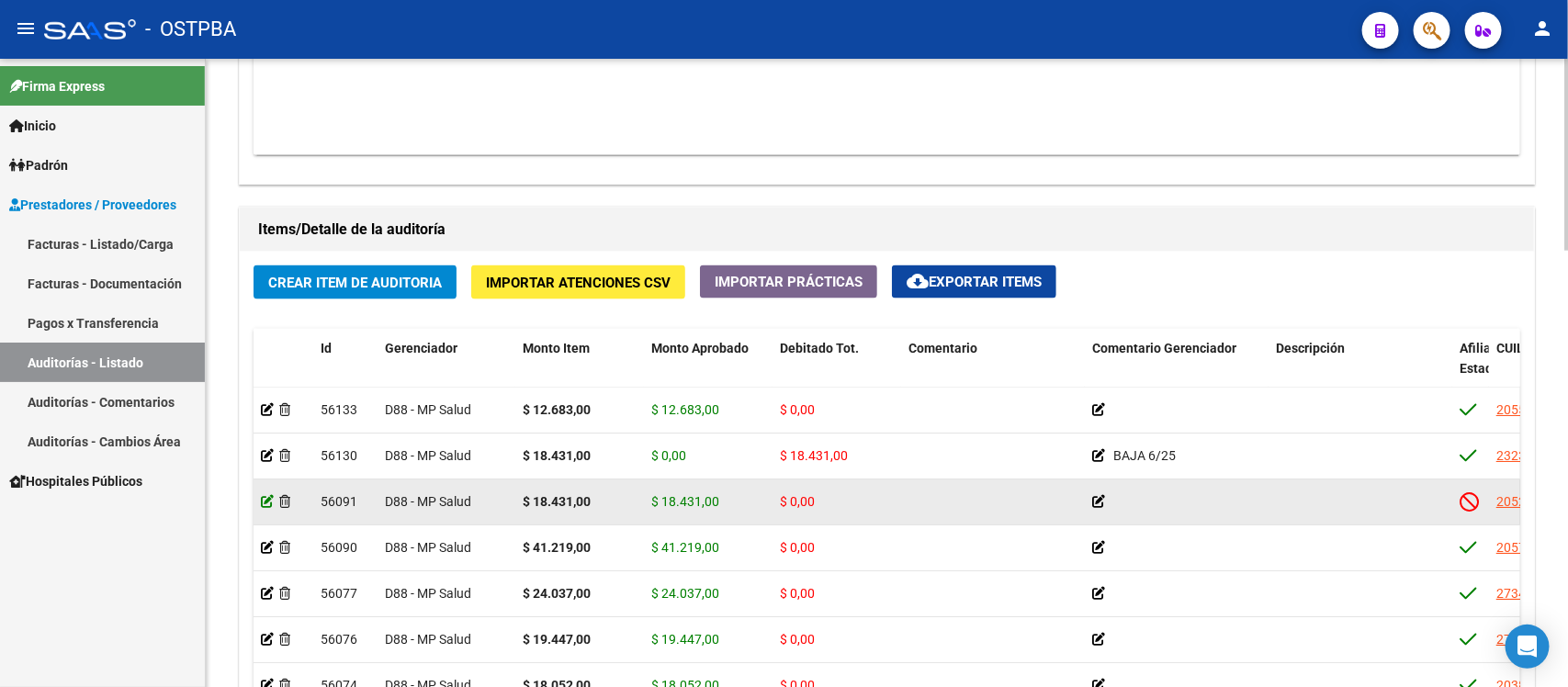
click at [264, 496] on icon at bounding box center [267, 501] width 13 height 13
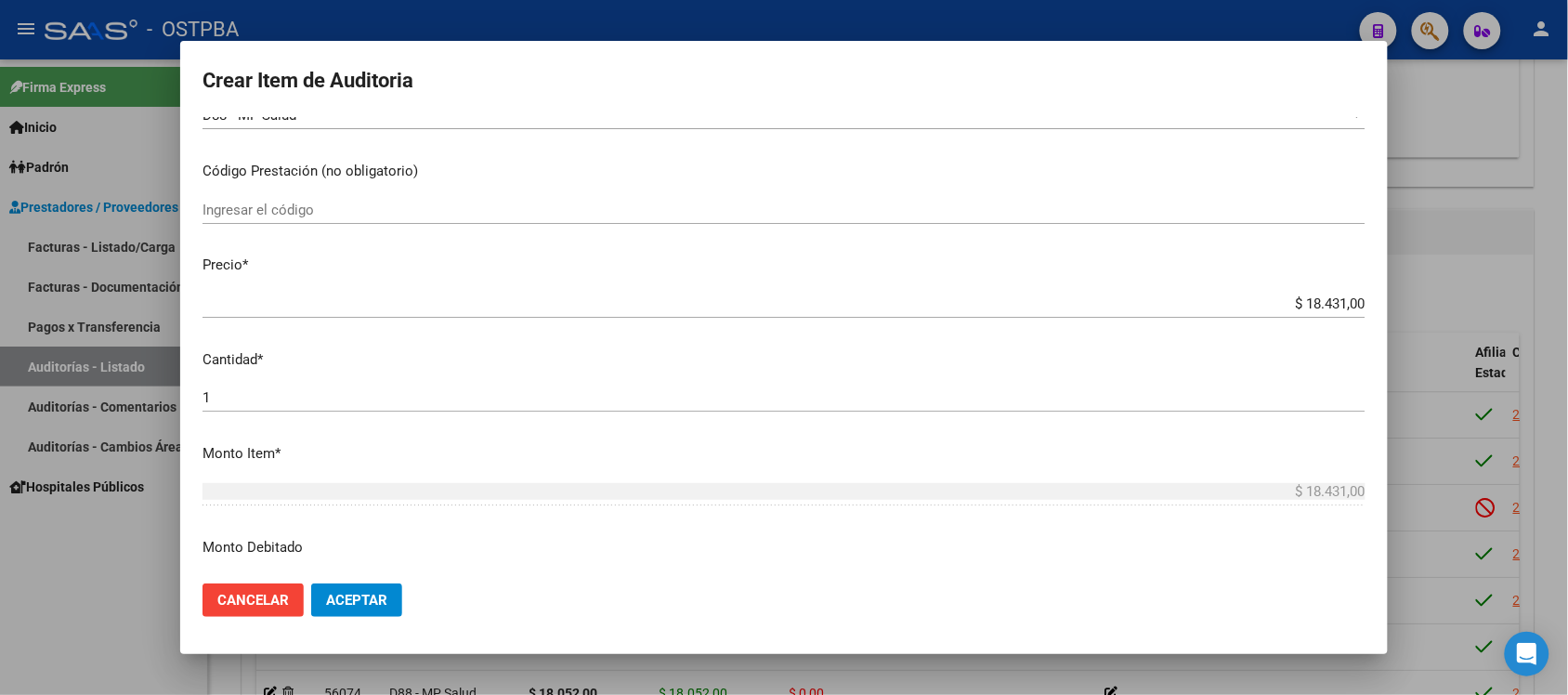
scroll to position [465, 0]
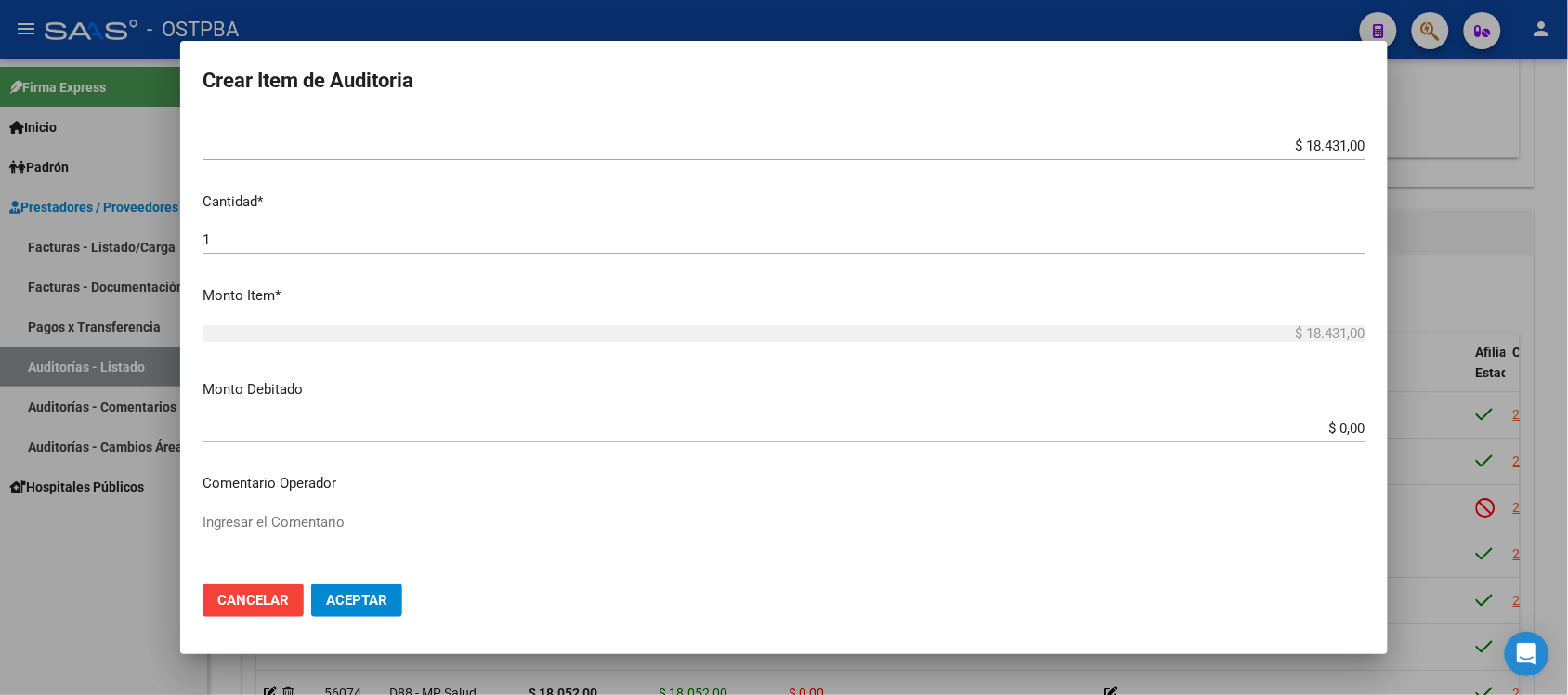
click at [1340, 437] on div "$ 0,00 Ingresar el monto" at bounding box center [784, 428] width 1163 height 27
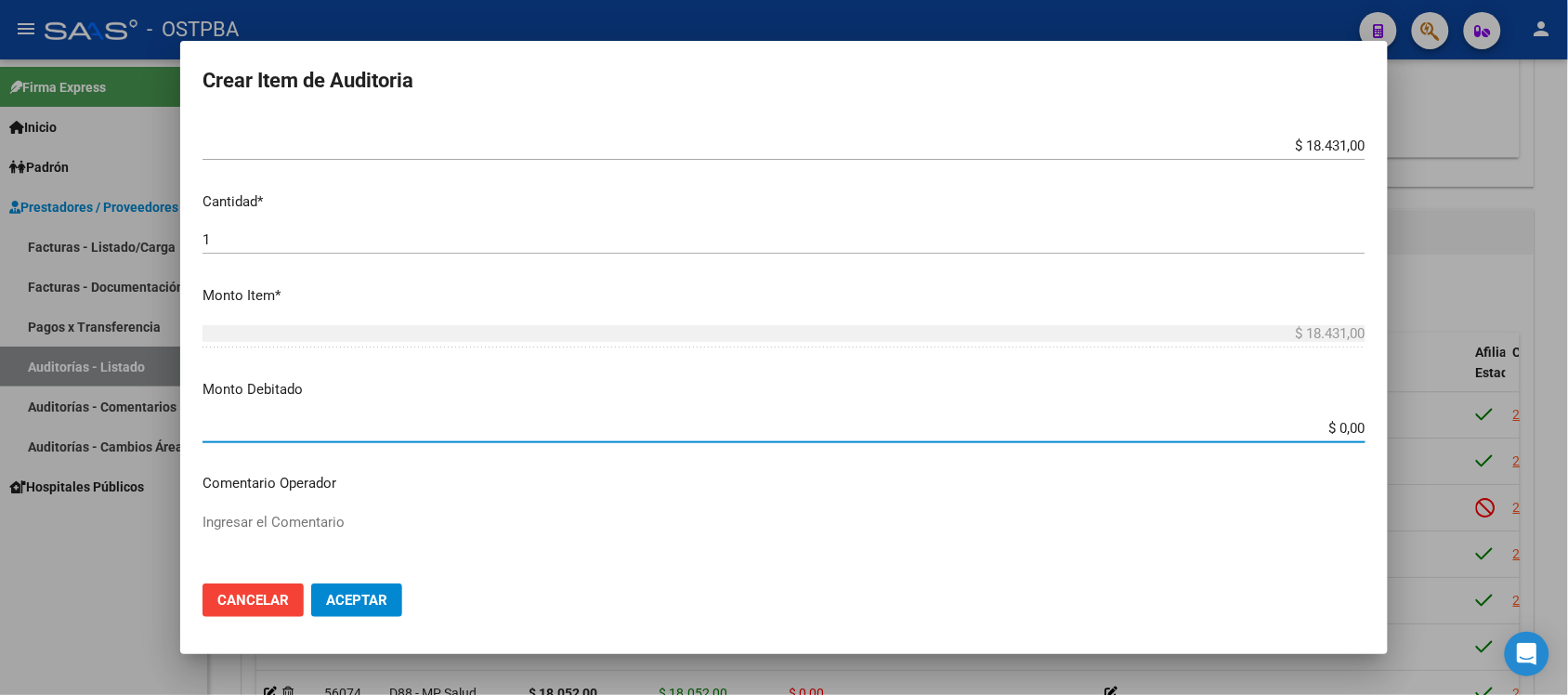
click at [1333, 431] on input "$ 0,00" at bounding box center [784, 429] width 1163 height 17
type input "$ 18.431,00"
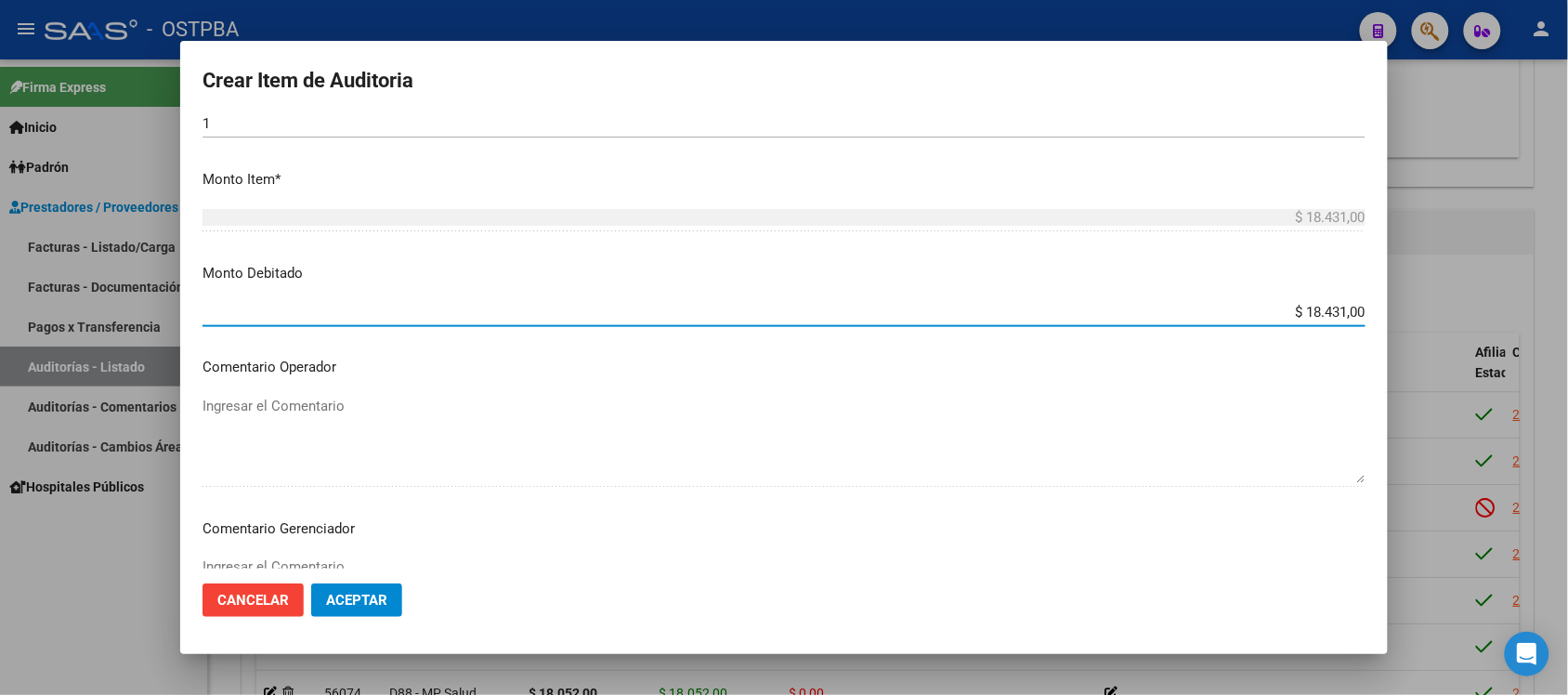
scroll to position [697, 0]
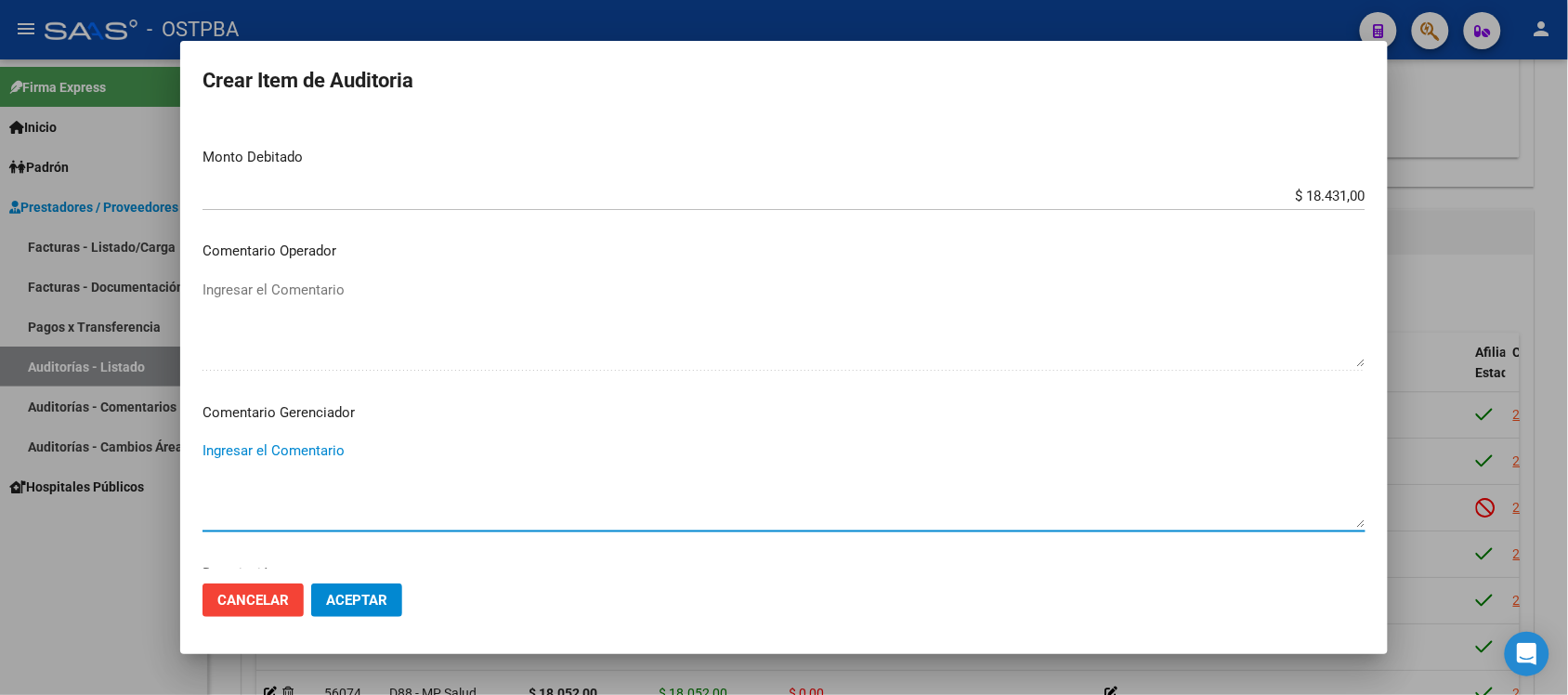
click at [302, 470] on textarea "Ingresar el Comentario" at bounding box center [784, 484] width 1163 height 87
type textarea "SIN APORTES"
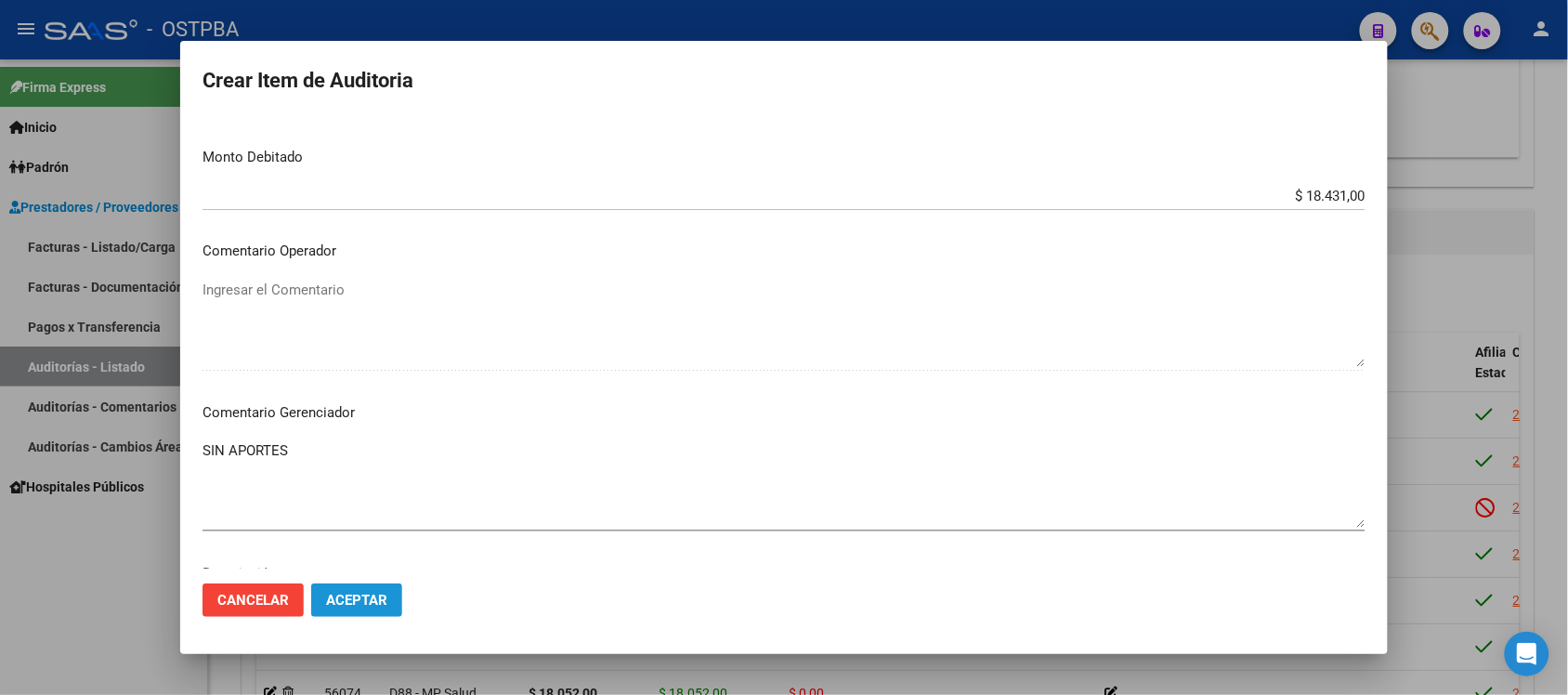
click at [377, 608] on button "Aceptar" at bounding box center [357, 599] width 91 height 33
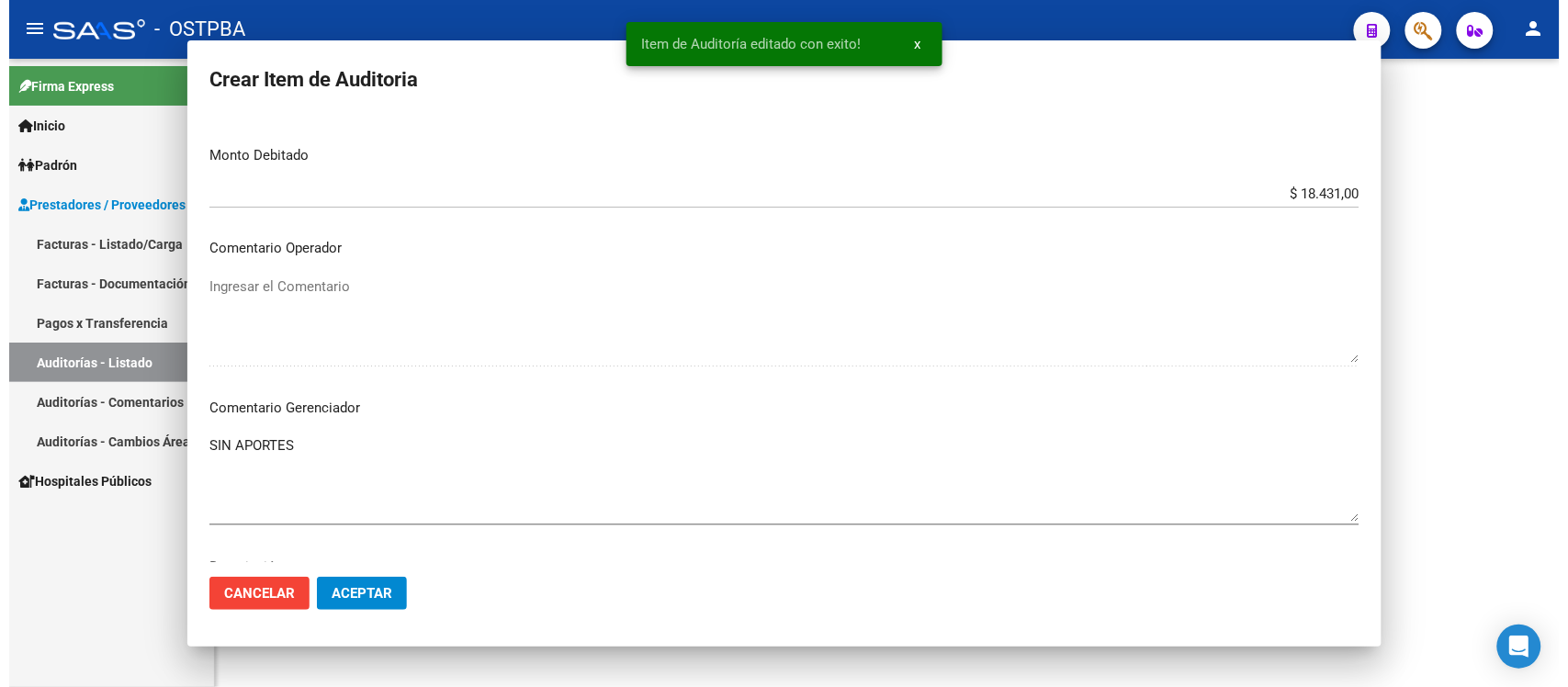
scroll to position [0, 0]
